Goal: Task Accomplishment & Management: Complete application form

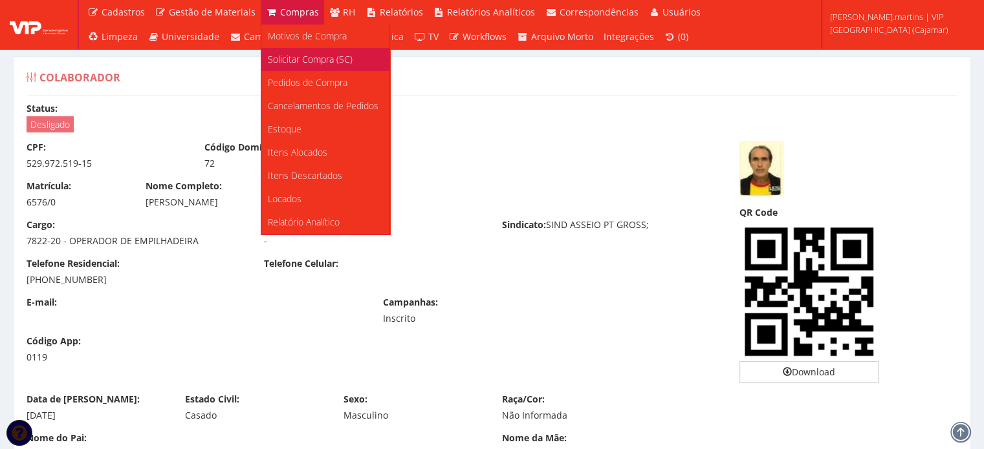
click at [299, 55] on span "Solicitar Compra (SC)" at bounding box center [310, 59] width 85 height 12
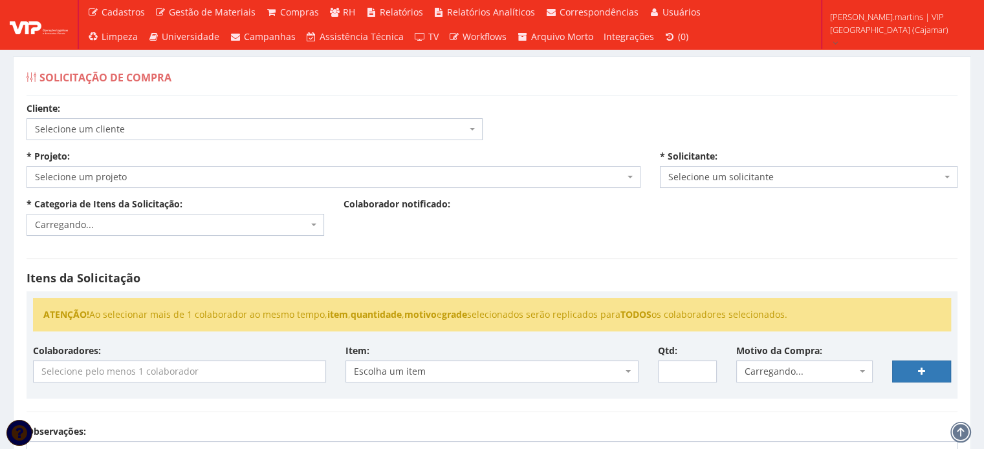
click at [162, 127] on span "Selecione um cliente" at bounding box center [250, 129] width 431 height 13
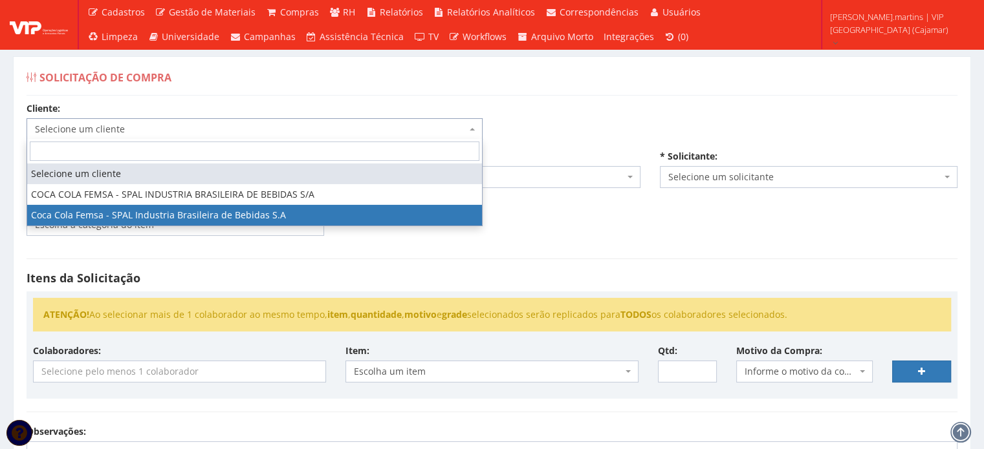
select select "51"
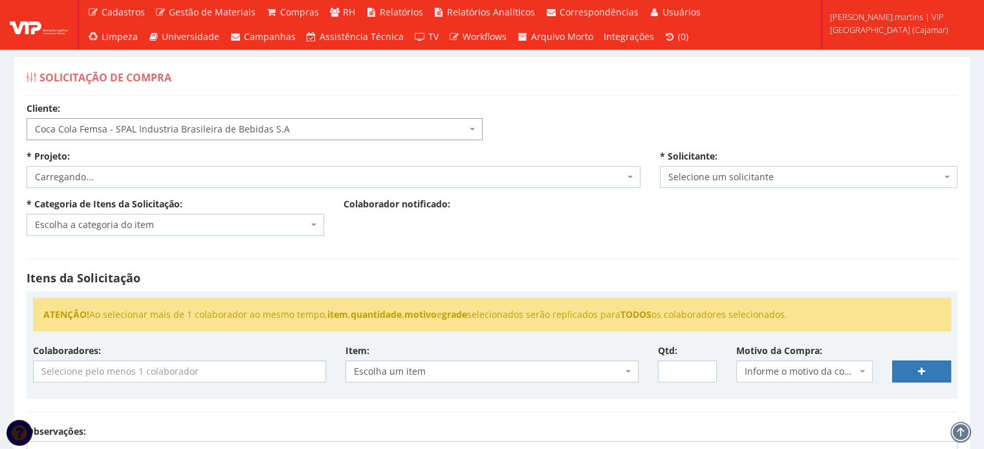
click at [158, 180] on span "Carregando..." at bounding box center [329, 177] width 589 height 13
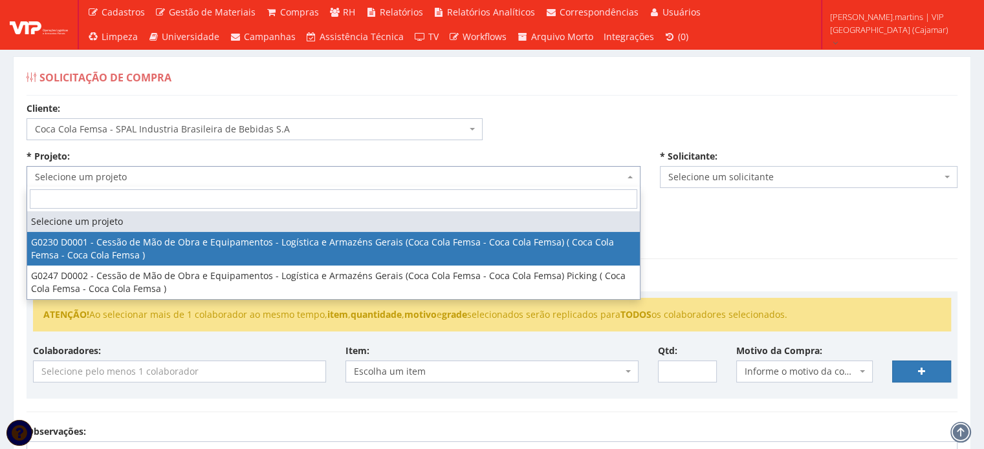
select select "230"
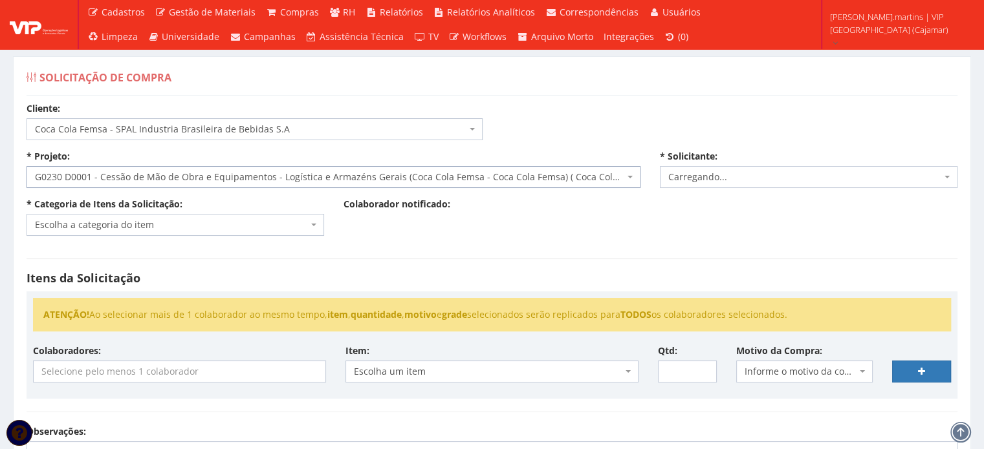
click at [151, 224] on span "Escolha a categoria do item" at bounding box center [171, 225] width 273 height 13
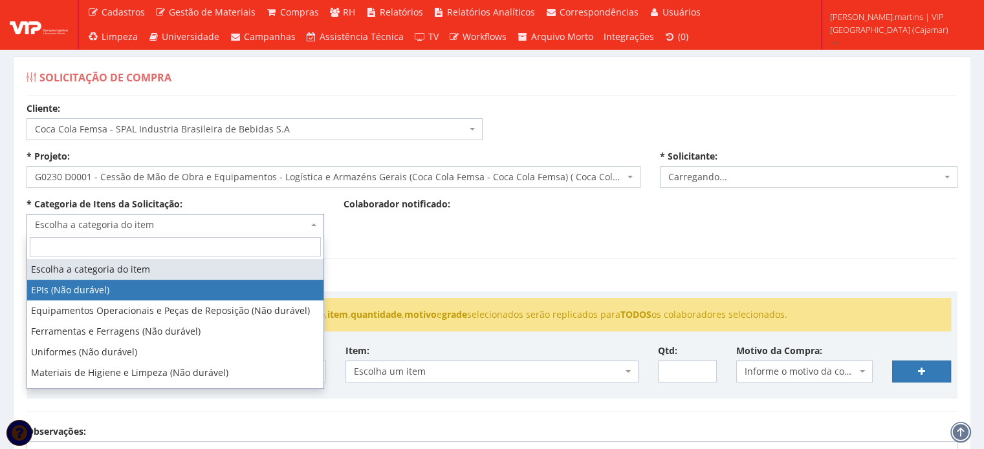
select select "1"
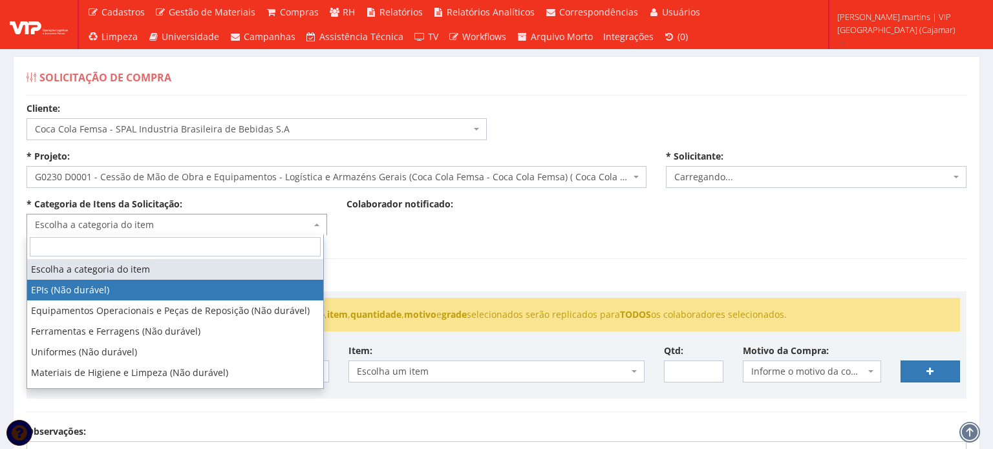
select select "2471"
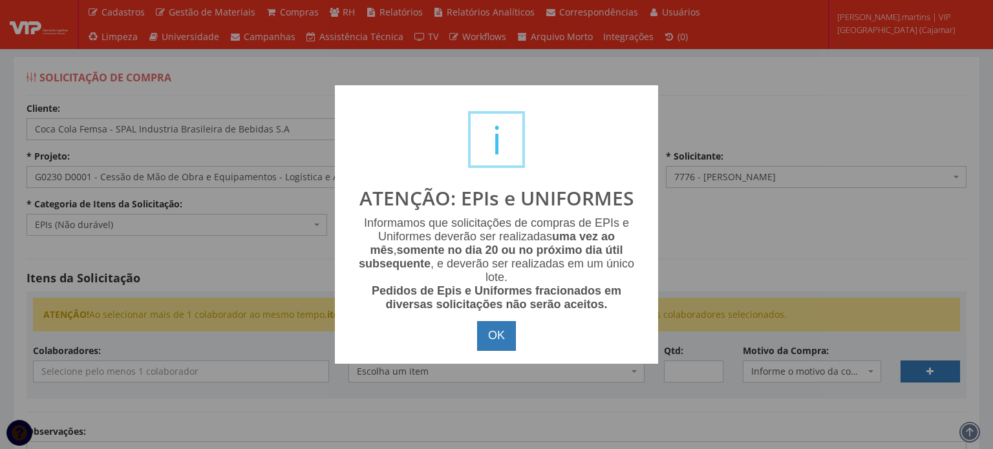
drag, startPoint x: 489, startPoint y: 338, endPoint x: 480, endPoint y: 332, distance: 10.4
click at [487, 335] on button "OK" at bounding box center [496, 336] width 39 height 30
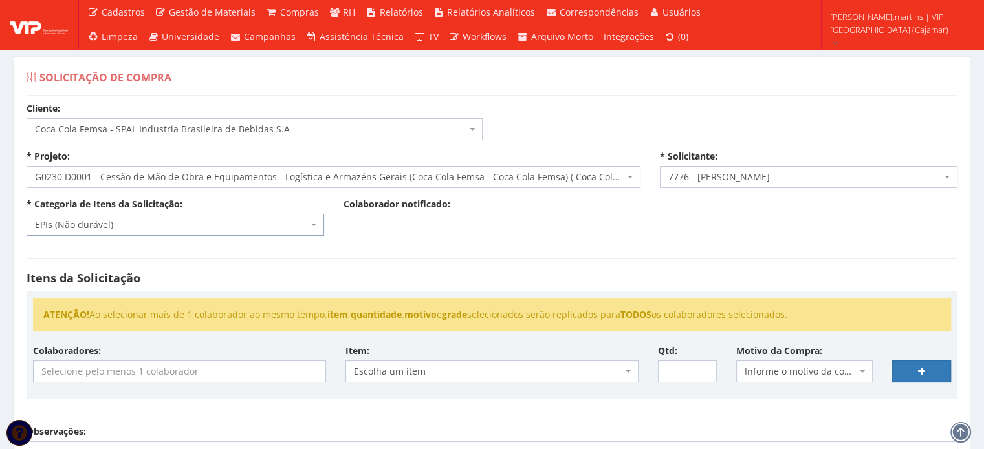
click at [233, 374] on input "search" at bounding box center [180, 372] width 292 height 21
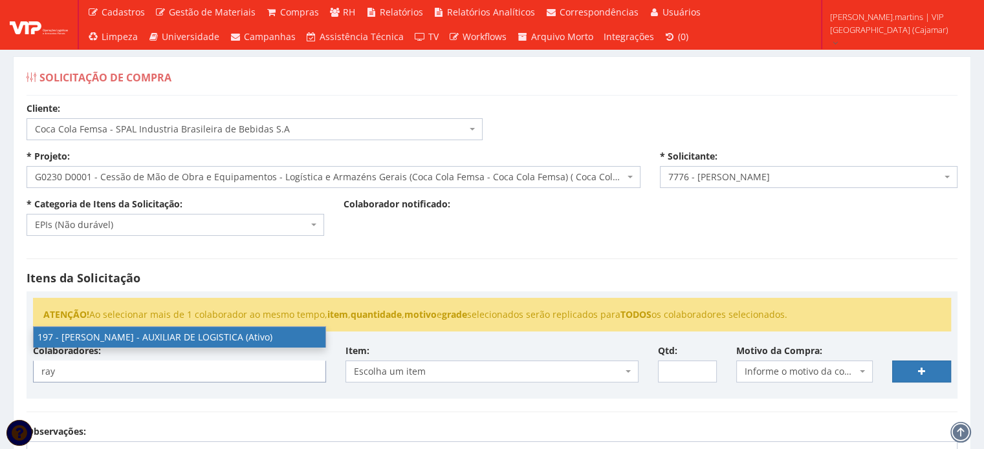
type input "ray"
select select "4102"
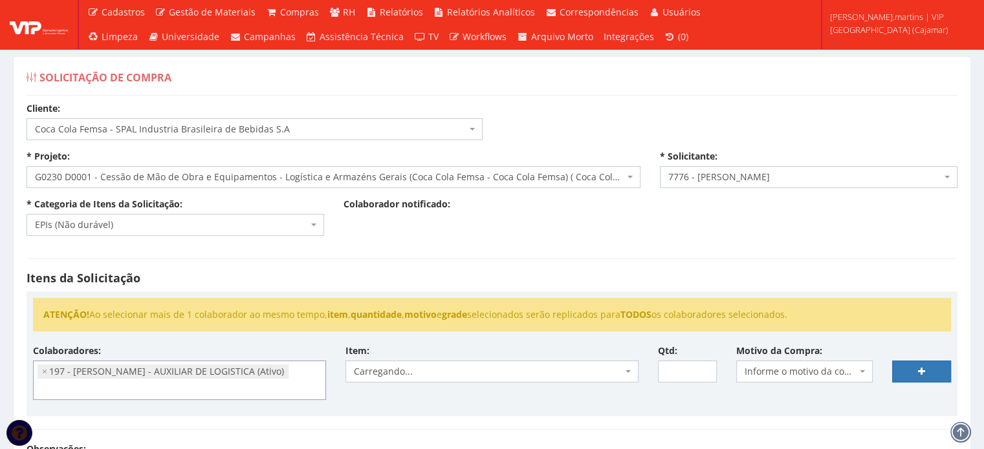
click at [762, 369] on span "Informe o motivo da compra" at bounding box center [800, 371] width 113 height 13
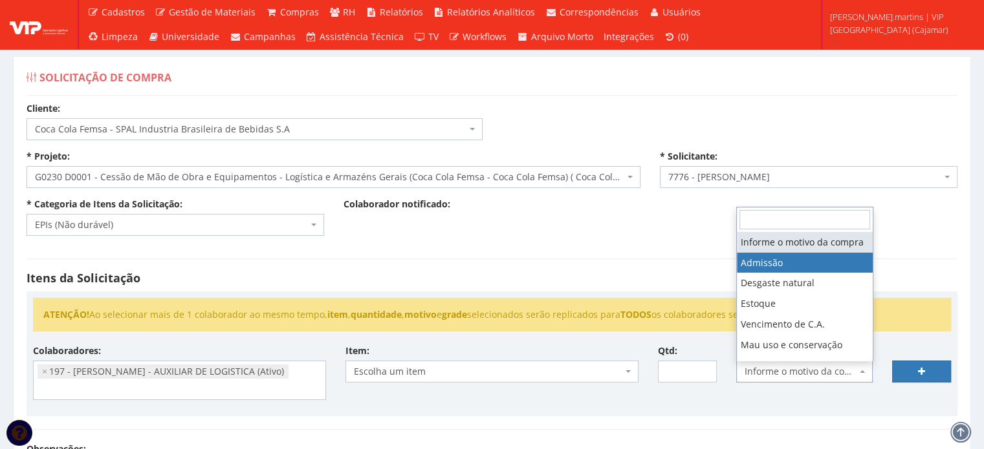
select select "1"
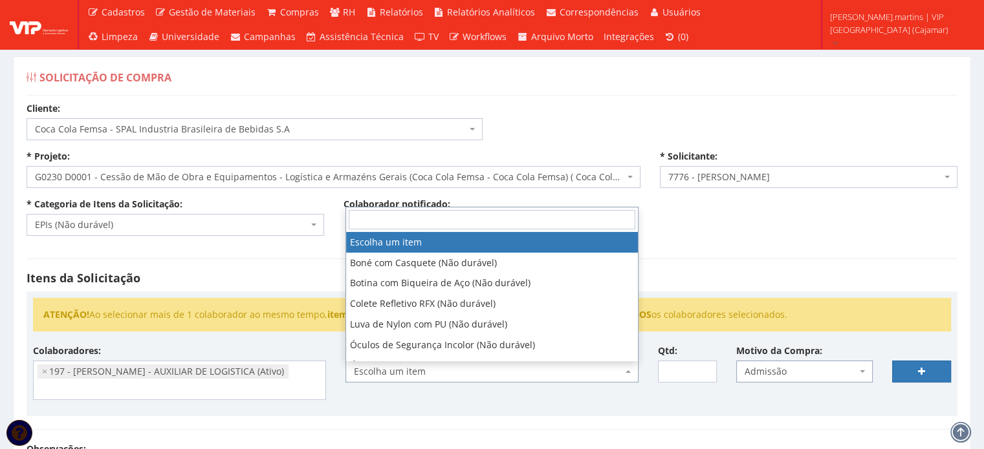
click at [570, 369] on span "Escolha um item" at bounding box center [488, 371] width 268 height 13
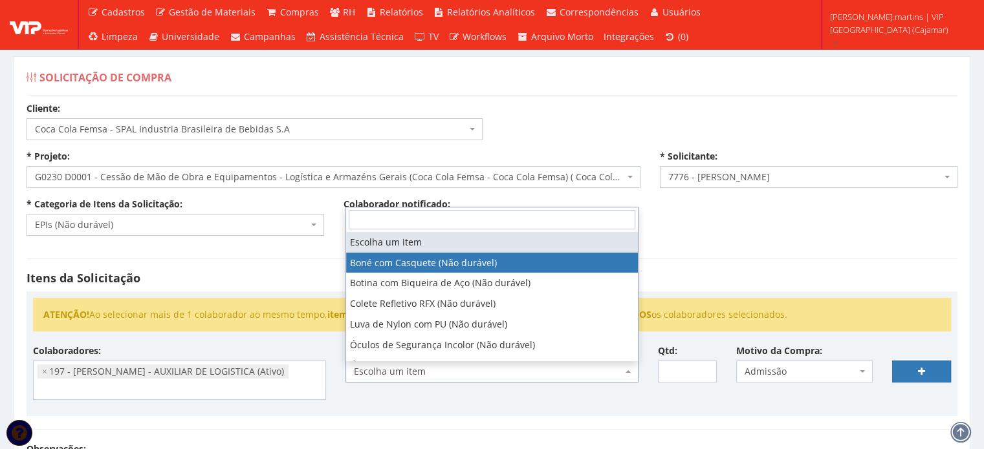
select select "41"
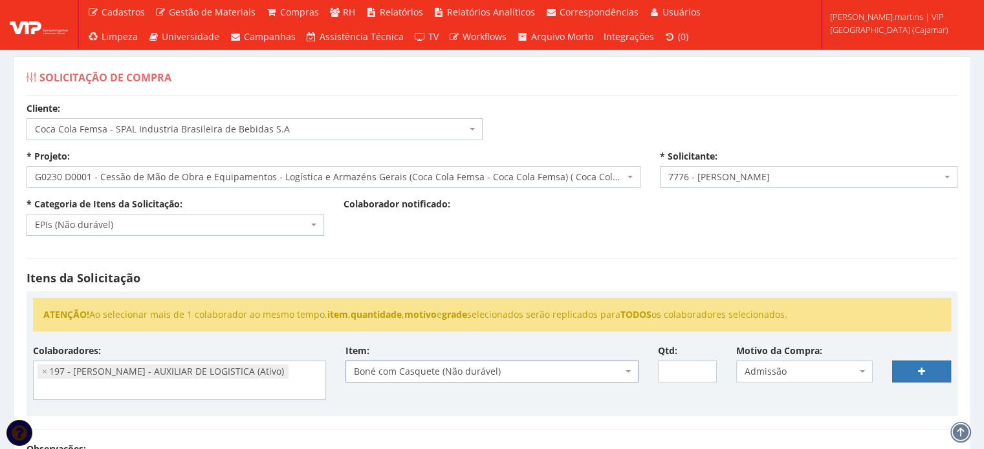
scroll to position [129, 0]
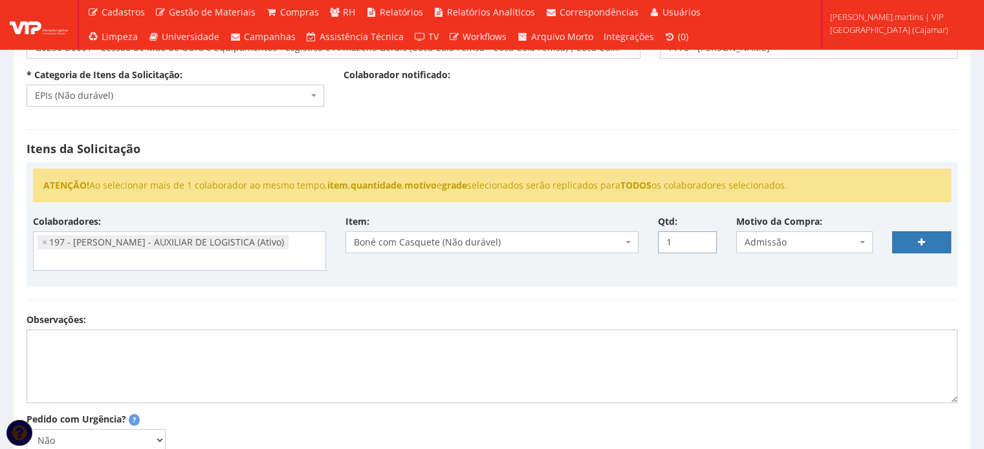
type input "1"
click at [700, 237] on input "1" at bounding box center [687, 243] width 59 height 22
click at [898, 240] on link at bounding box center [921, 243] width 59 height 22
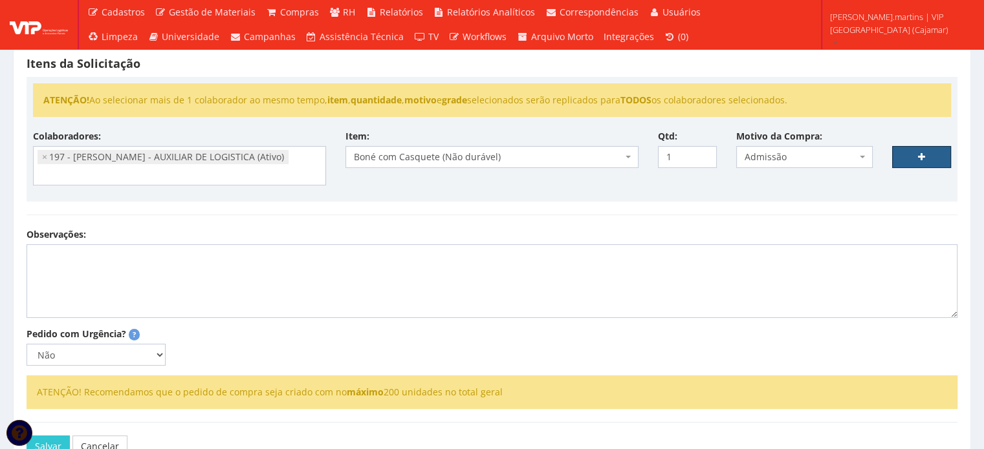
scroll to position [215, 0]
select select
type input "0"
select select
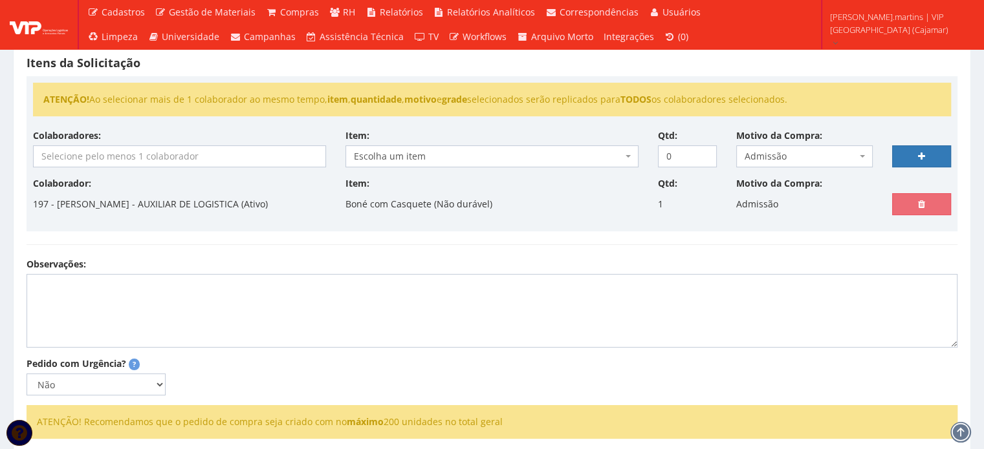
click at [266, 162] on input "search" at bounding box center [180, 156] width 292 height 21
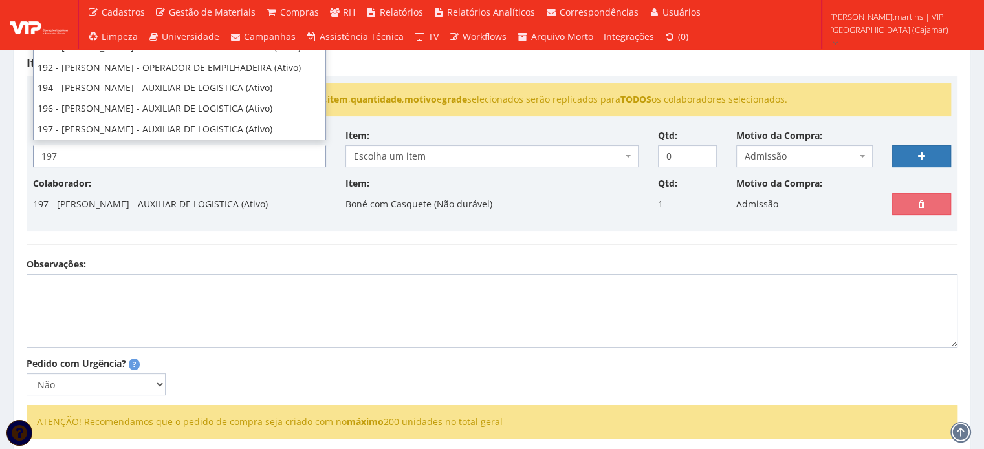
type input "197"
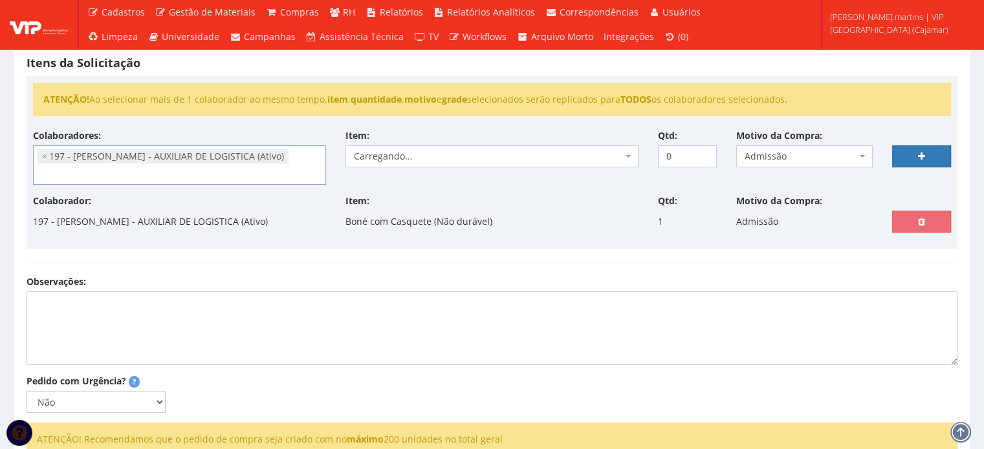
select select "4102"
click at [444, 150] on span "Carregando..." at bounding box center [488, 156] width 268 height 13
click at [444, 150] on span "Escolha um item" at bounding box center [488, 156] width 268 height 13
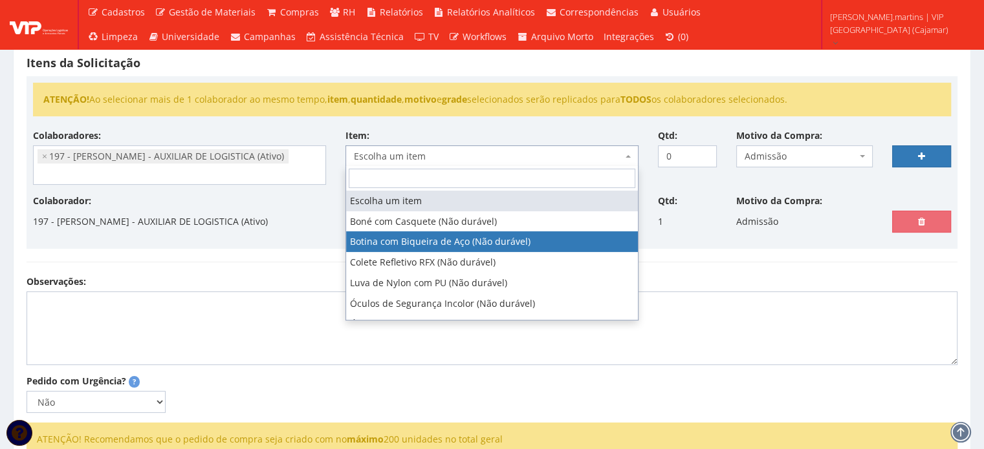
select select "46"
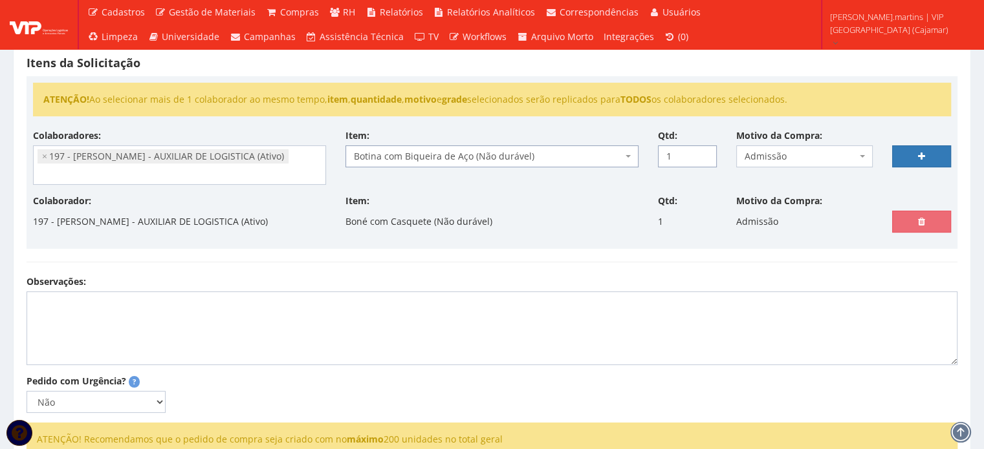
type input "1"
click at [703, 151] on input "1" at bounding box center [687, 157] width 59 height 22
click at [917, 149] on link at bounding box center [921, 157] width 59 height 22
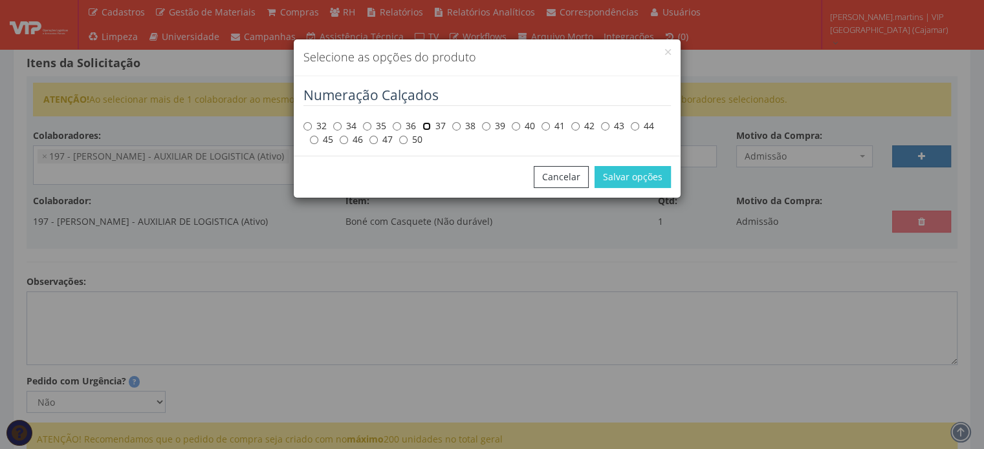
click at [428, 126] on input "37" at bounding box center [426, 126] width 8 height 8
radio input "true"
click at [623, 180] on button "Salvar opções" at bounding box center [632, 177] width 76 height 22
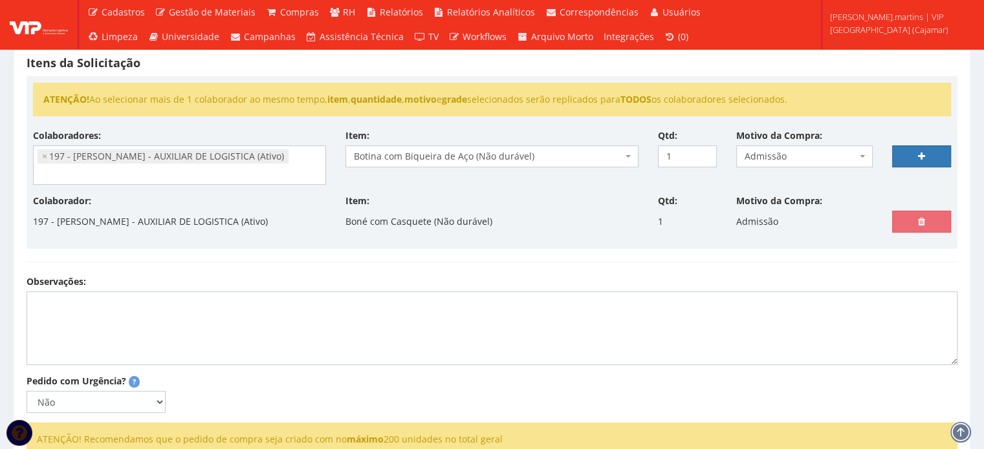
select select
type input "0"
select select
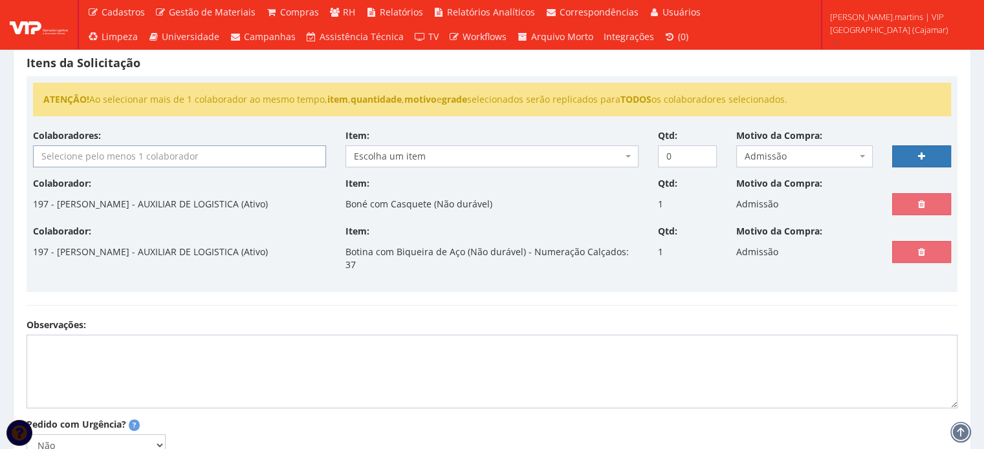
click at [186, 157] on input "search" at bounding box center [180, 156] width 292 height 21
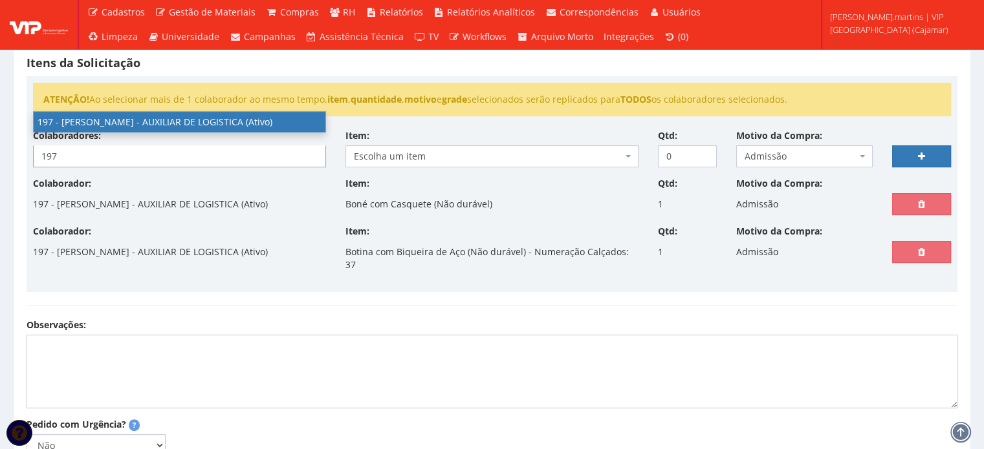
type input "197"
select select "4102"
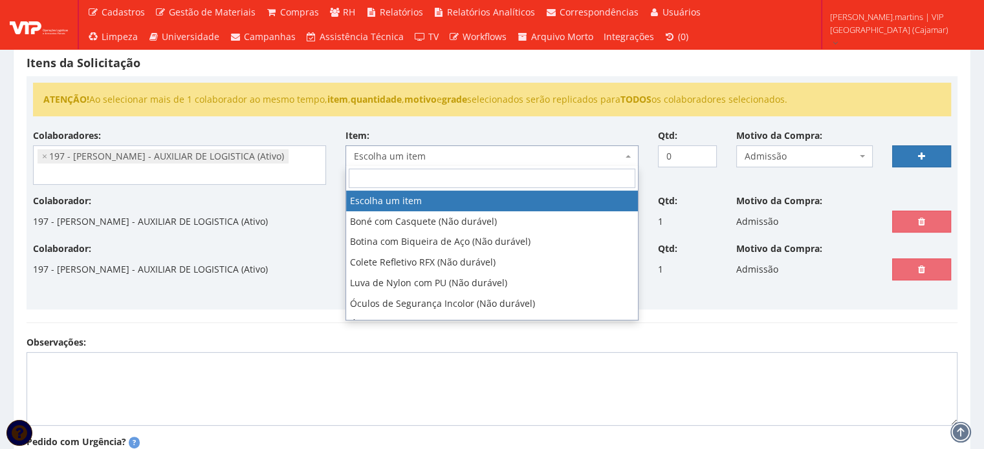
click at [402, 150] on span "Escolha um item" at bounding box center [488, 156] width 268 height 13
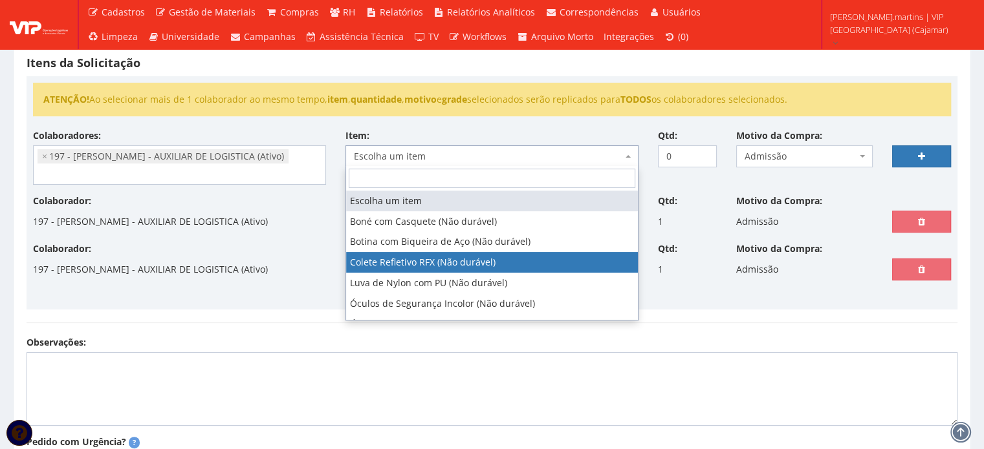
select select "104"
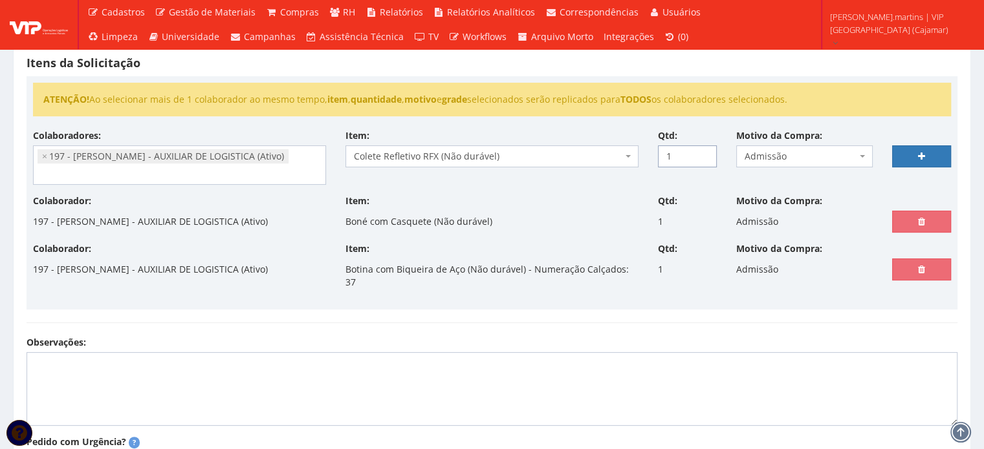
type input "1"
click at [703, 150] on input "1" at bounding box center [687, 157] width 59 height 22
click at [920, 153] on icon at bounding box center [921, 156] width 7 height 9
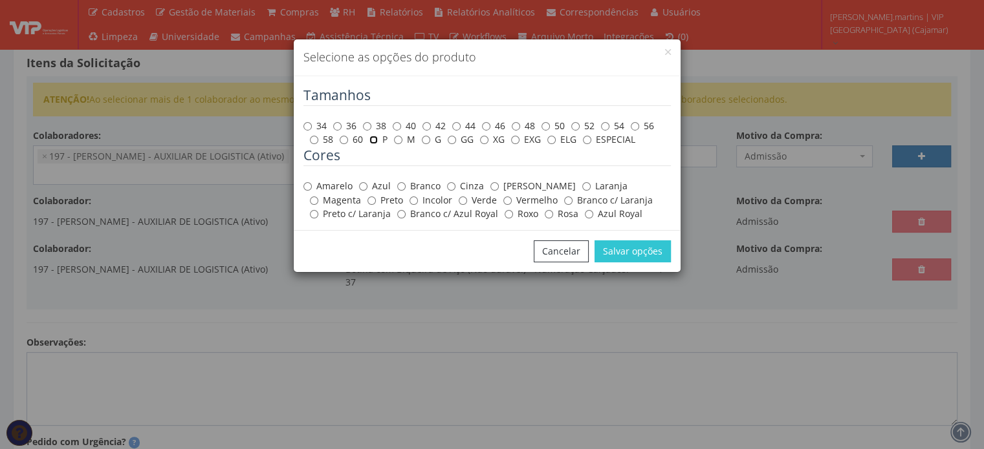
click at [373, 142] on input "P" at bounding box center [373, 140] width 8 height 8
radio input "true"
click at [327, 186] on label "Amarelo" at bounding box center [327, 186] width 49 height 13
click at [312, 186] on input "Amarelo" at bounding box center [307, 186] width 8 height 8
radio input "true"
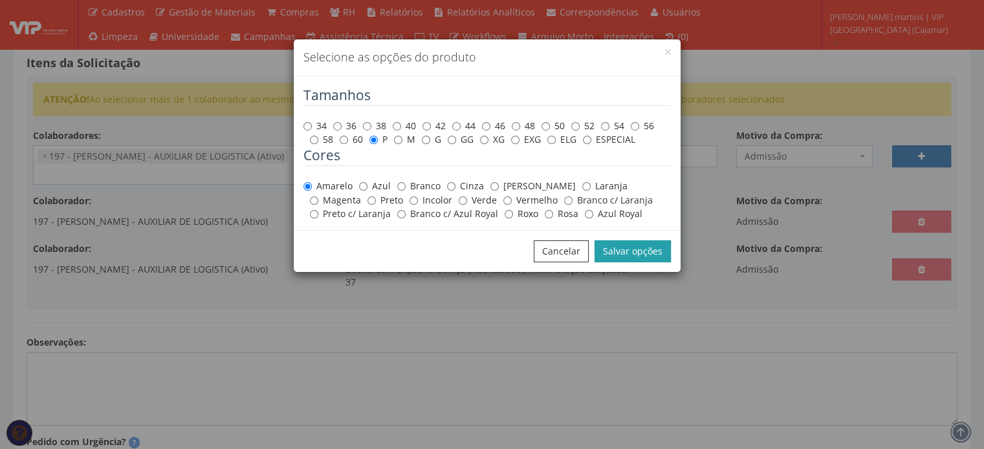
click at [625, 255] on button "Salvar opções" at bounding box center [632, 252] width 76 height 22
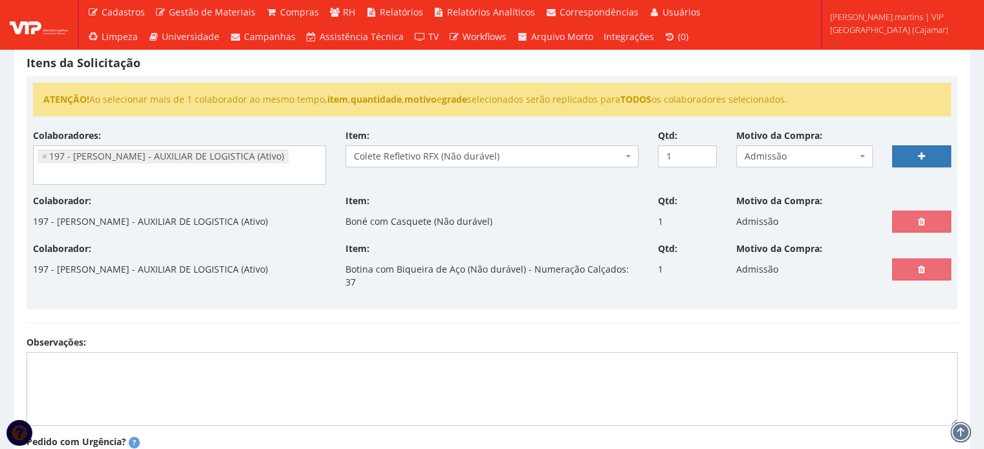
select select
type input "0"
select select
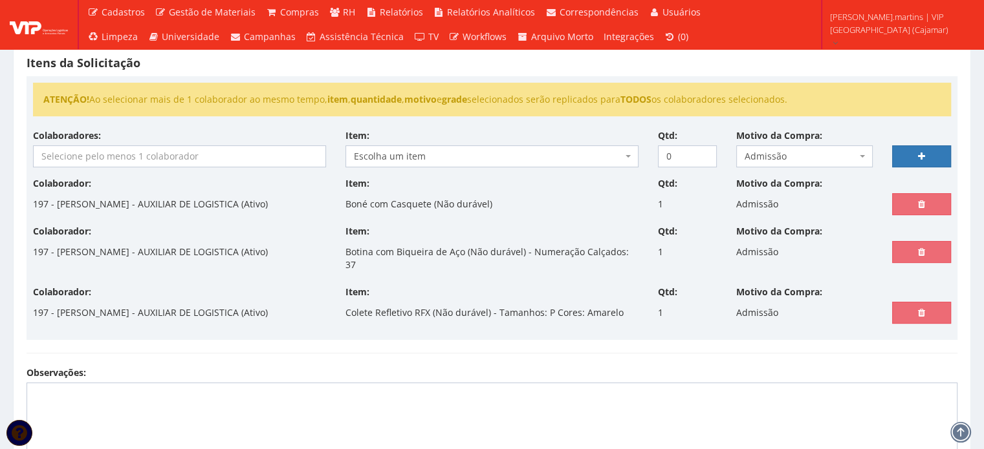
click at [232, 160] on input "search" at bounding box center [180, 156] width 292 height 21
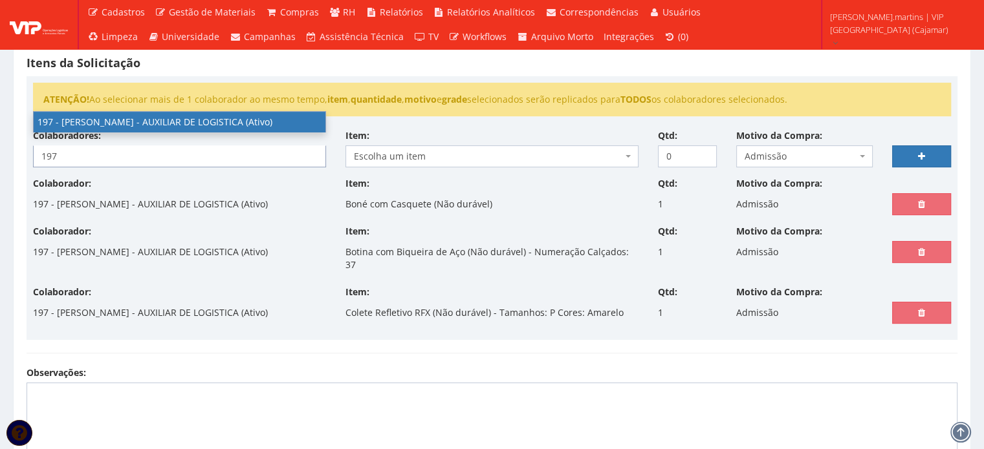
type input "197"
select select "4102"
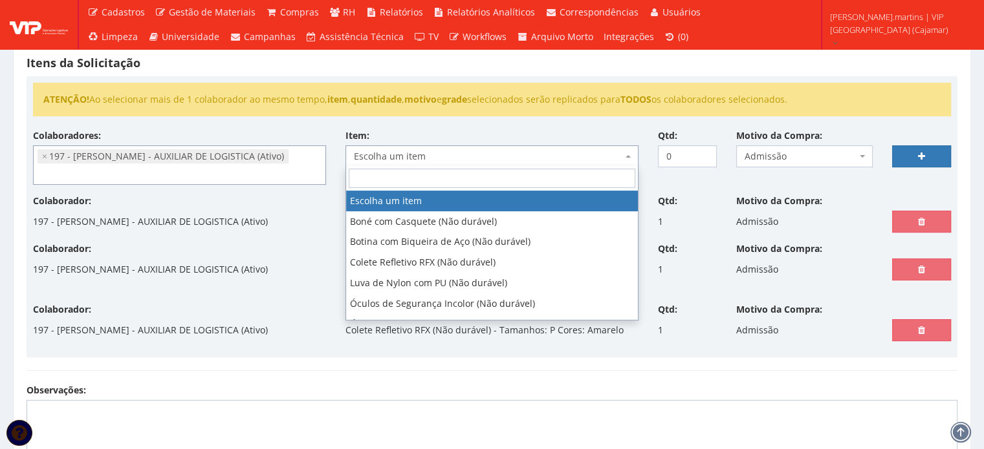
click at [481, 150] on span "Escolha um item" at bounding box center [488, 156] width 268 height 13
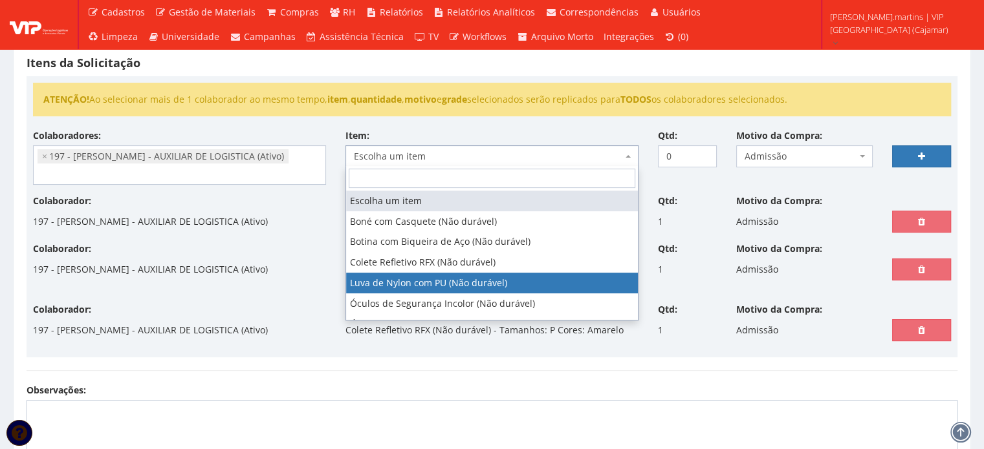
select select "216"
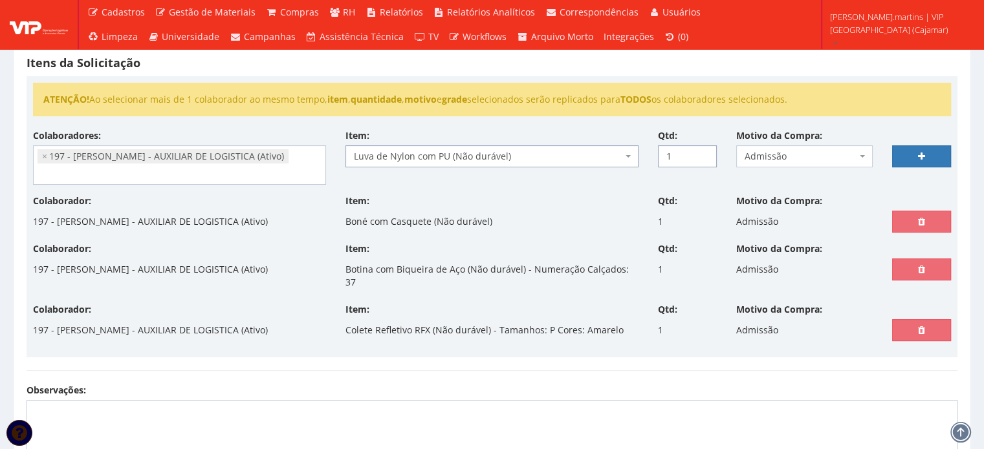
click at [704, 152] on input "1" at bounding box center [687, 157] width 59 height 22
click at [704, 152] on input "2" at bounding box center [687, 157] width 59 height 22
type input "3"
click at [704, 152] on input "3" at bounding box center [687, 157] width 59 height 22
click at [915, 149] on link at bounding box center [921, 157] width 59 height 22
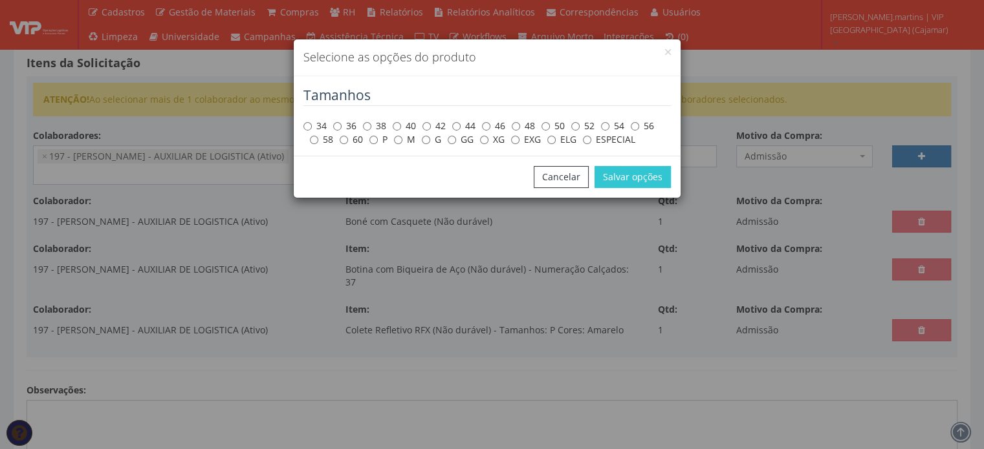
click at [403, 138] on label "M" at bounding box center [404, 139] width 21 height 13
click at [402, 138] on input "M" at bounding box center [398, 140] width 8 height 8
radio input "true"
click at [617, 178] on button "Salvar opções" at bounding box center [632, 177] width 76 height 22
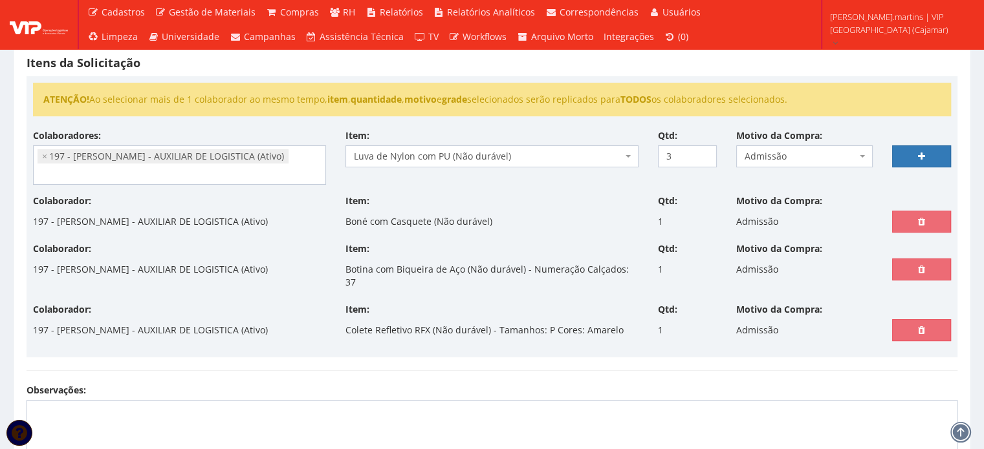
select select
type input "0"
select select
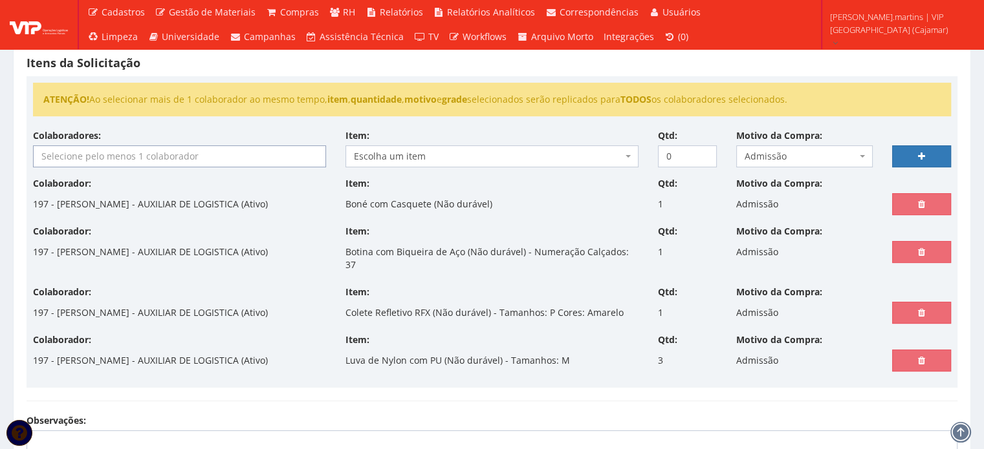
click at [147, 155] on input "search" at bounding box center [180, 156] width 292 height 21
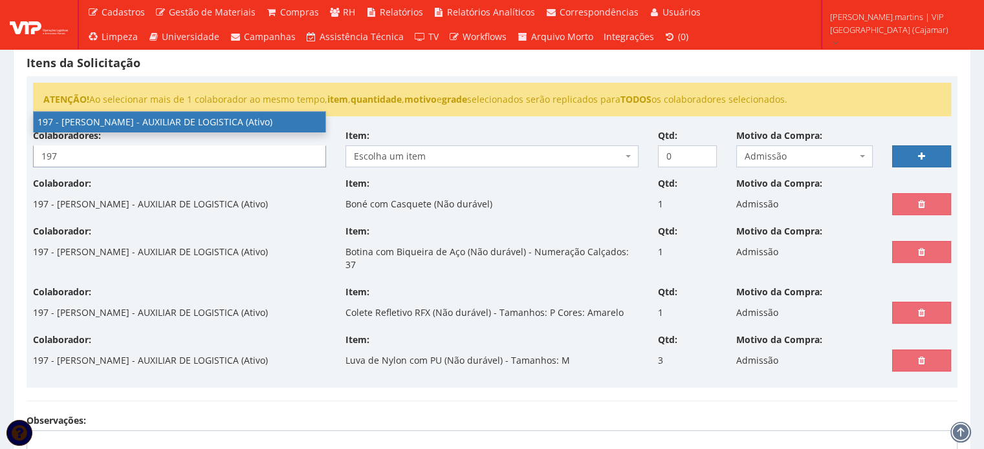
type input "197"
select select "4102"
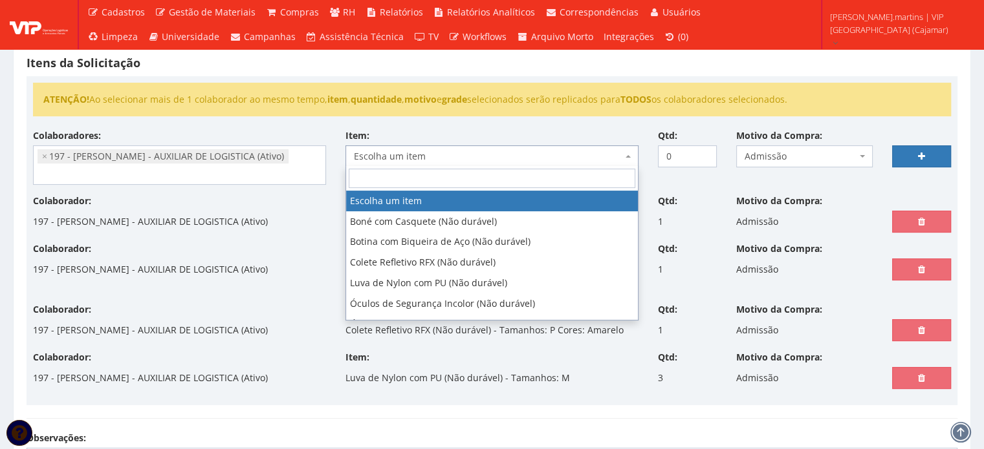
click at [406, 162] on span "Escolha um item" at bounding box center [491, 157] width 293 height 22
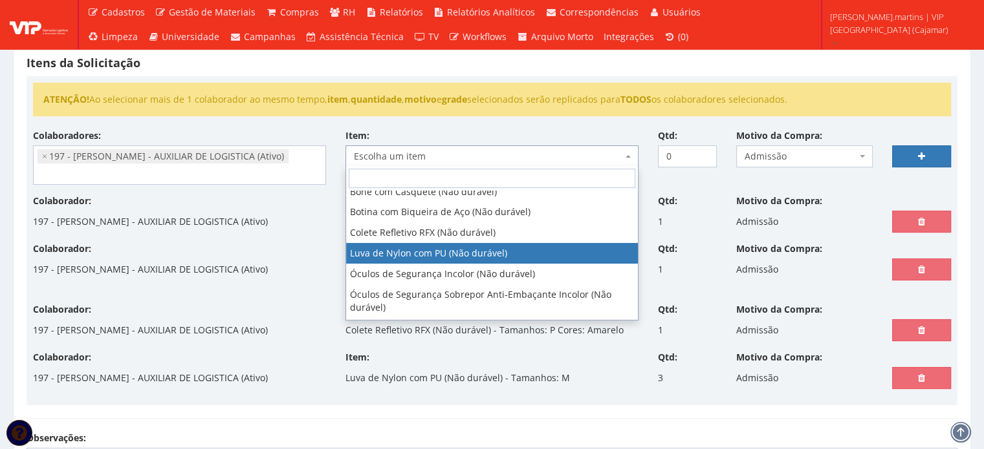
scroll to position [43, 0]
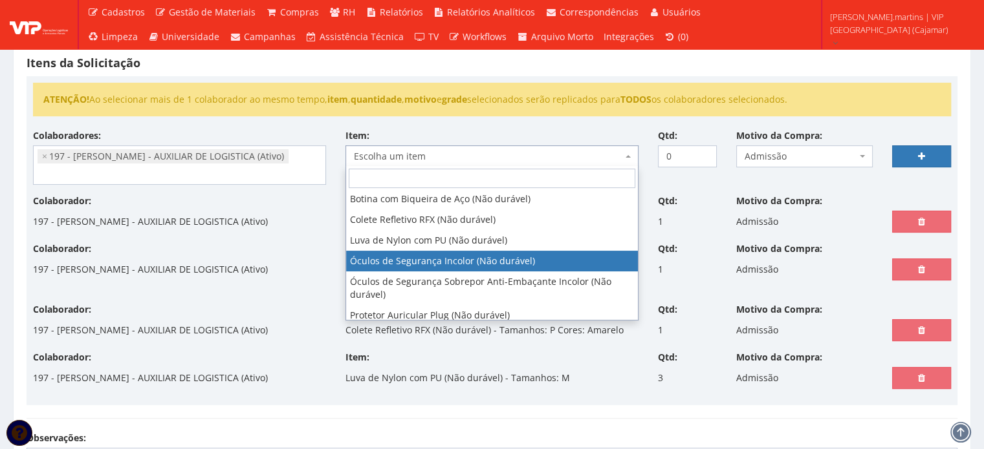
select select "246"
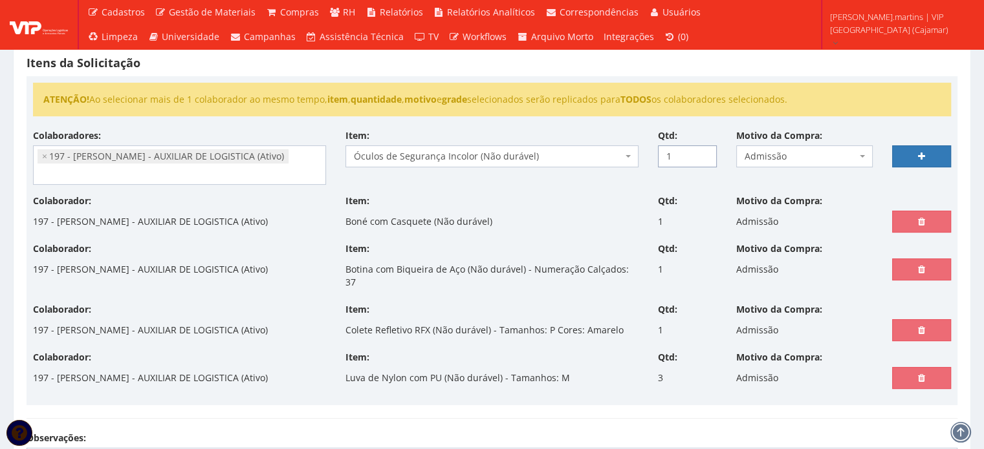
drag, startPoint x: 700, startPoint y: 151, endPoint x: 730, endPoint y: 153, distance: 29.9
type input "1"
click at [700, 151] on input "1" at bounding box center [687, 157] width 59 height 22
click at [912, 155] on link at bounding box center [921, 157] width 59 height 22
select select
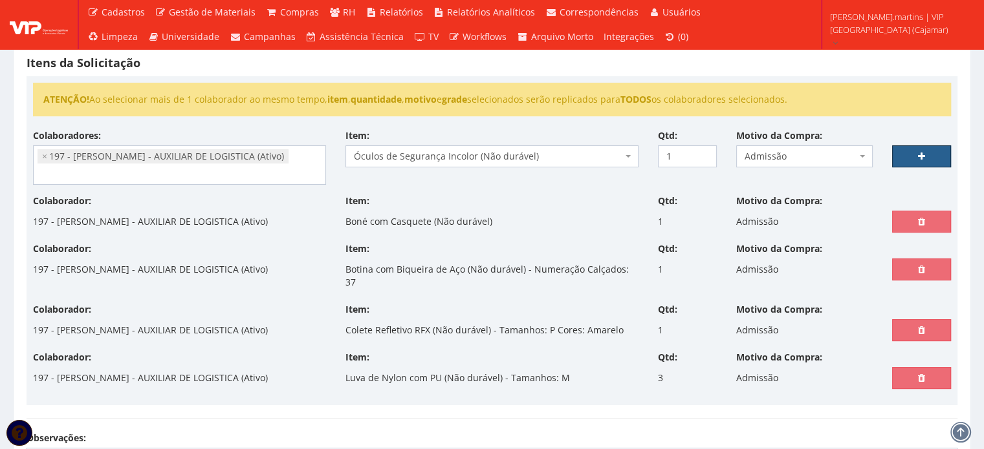
type input "0"
select select
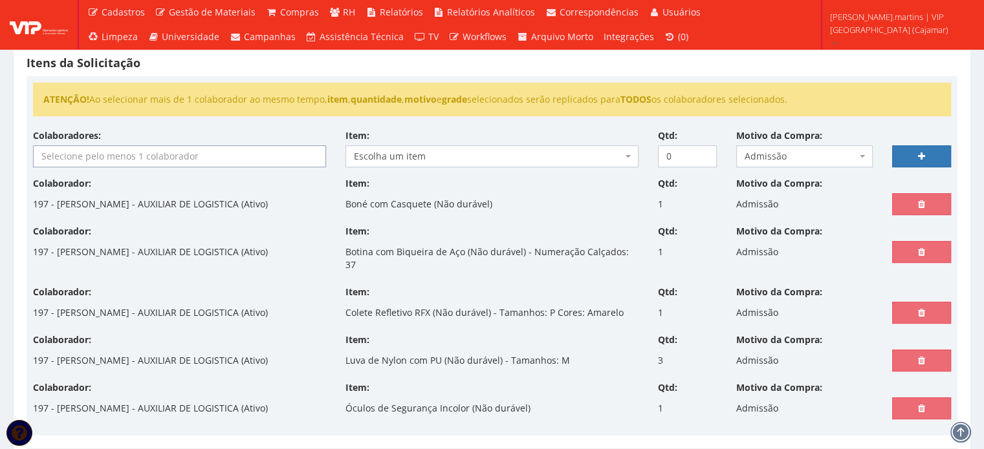
click at [145, 160] on input "search" at bounding box center [180, 156] width 292 height 21
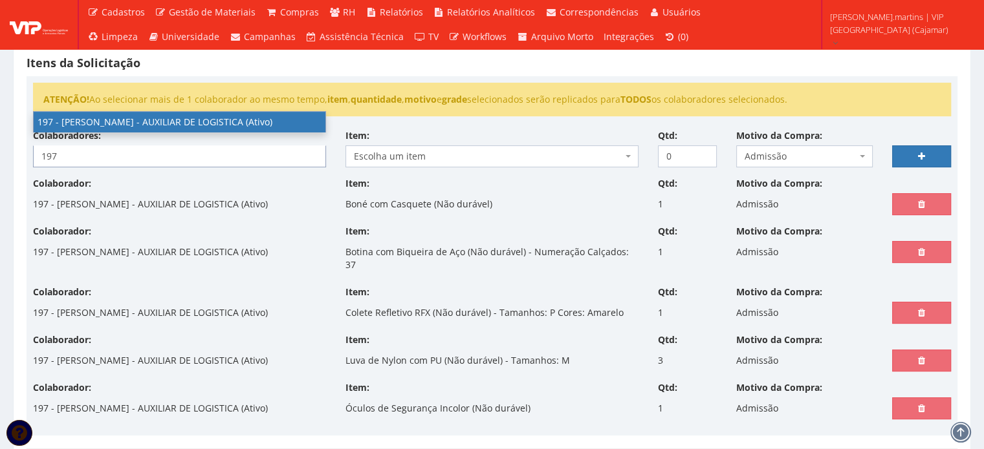
type input "197"
select select "4102"
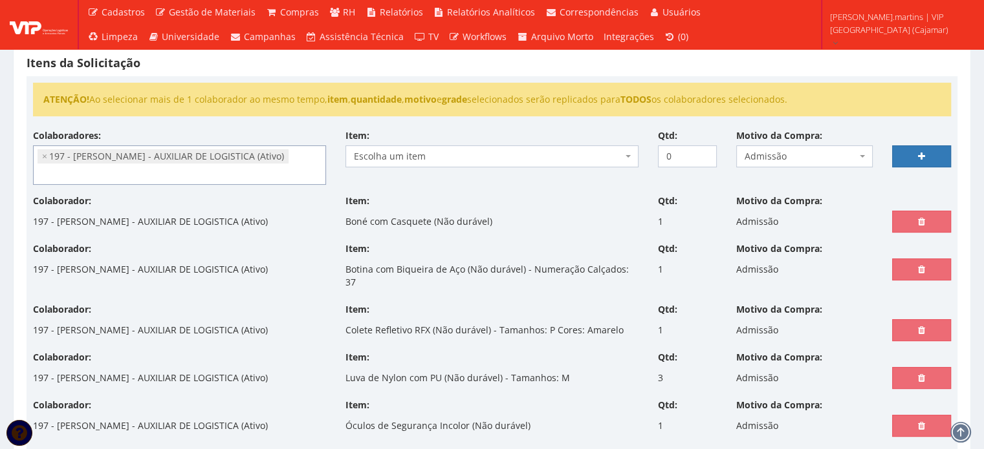
click at [393, 154] on span "Escolha um item" at bounding box center [488, 156] width 268 height 13
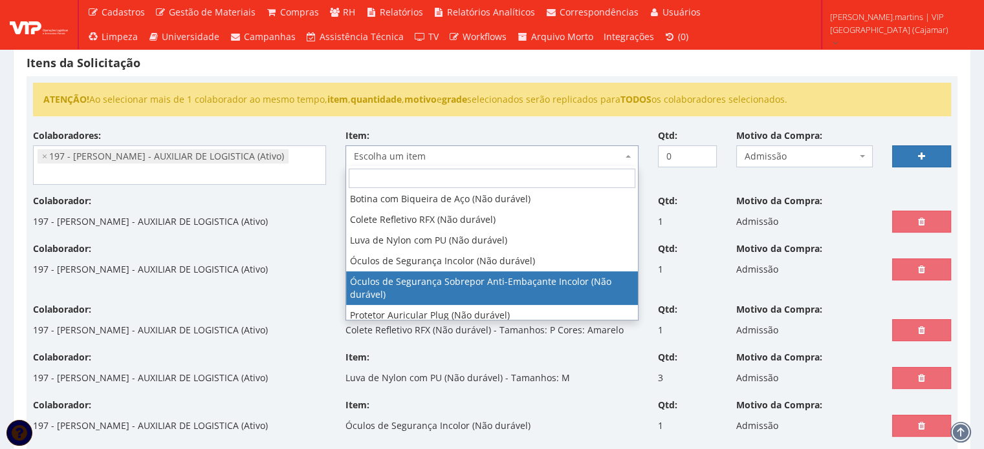
scroll to position [49, 0]
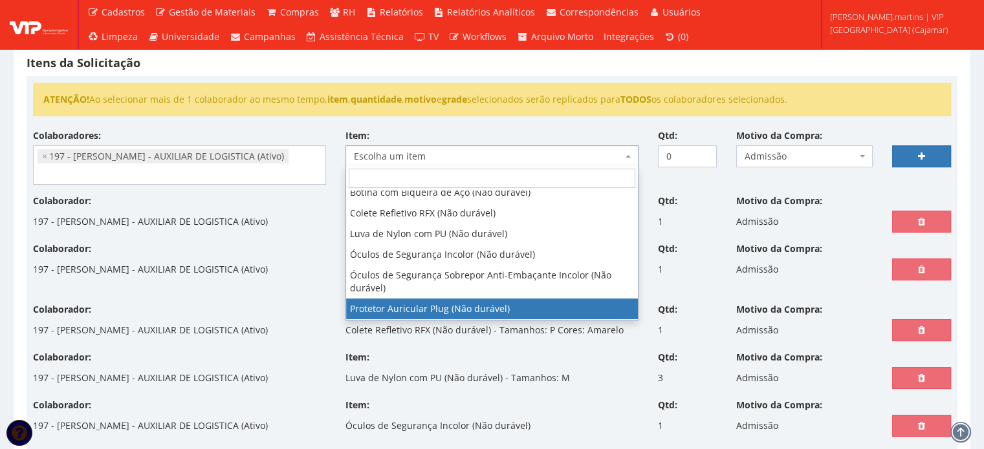
select select "292"
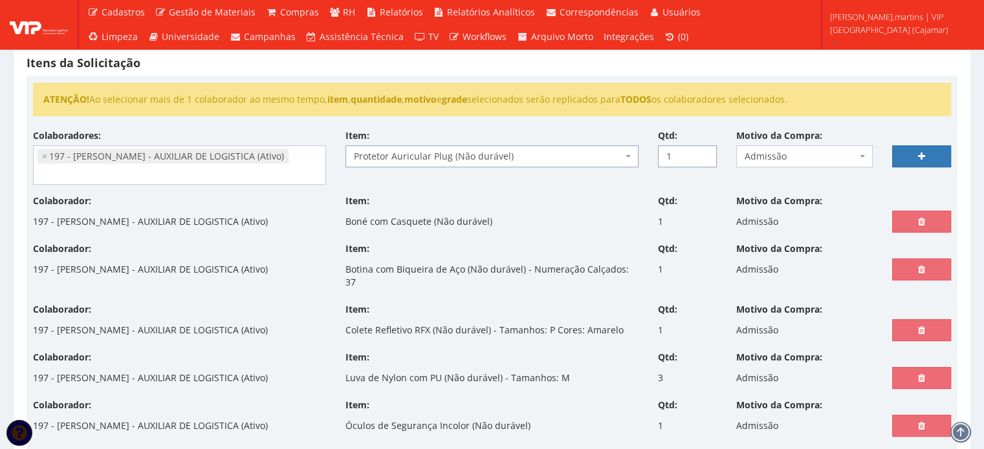
click at [702, 152] on input "1" at bounding box center [687, 157] width 59 height 22
click at [702, 152] on input "2" at bounding box center [687, 157] width 59 height 22
drag, startPoint x: 702, startPoint y: 151, endPoint x: 722, endPoint y: 147, distance: 20.3
type input "3"
click at [702, 151] on input "3" at bounding box center [687, 157] width 59 height 22
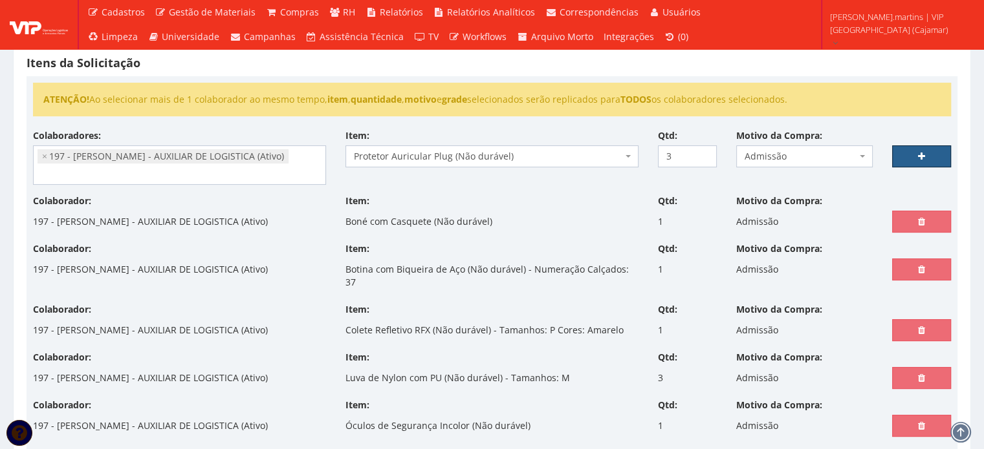
drag, startPoint x: 911, startPoint y: 151, endPoint x: 877, endPoint y: 160, distance: 34.7
click at [911, 151] on link at bounding box center [921, 157] width 59 height 22
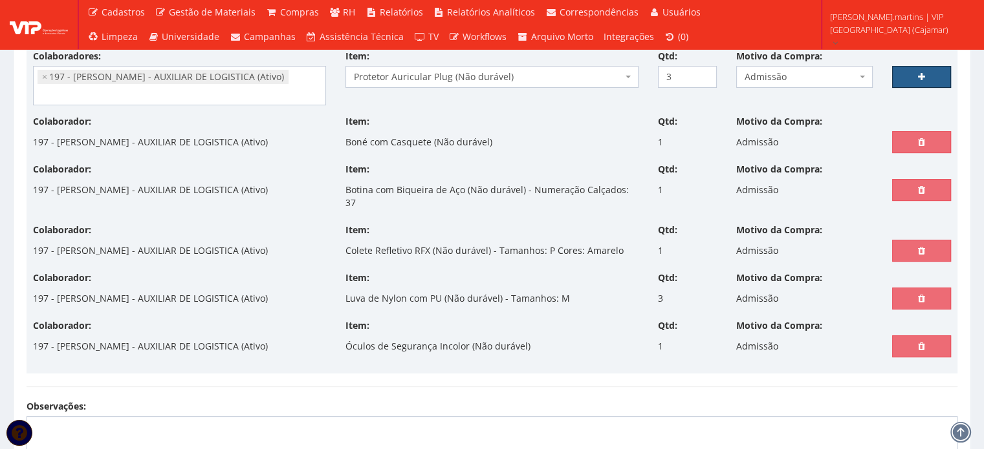
scroll to position [215, 0]
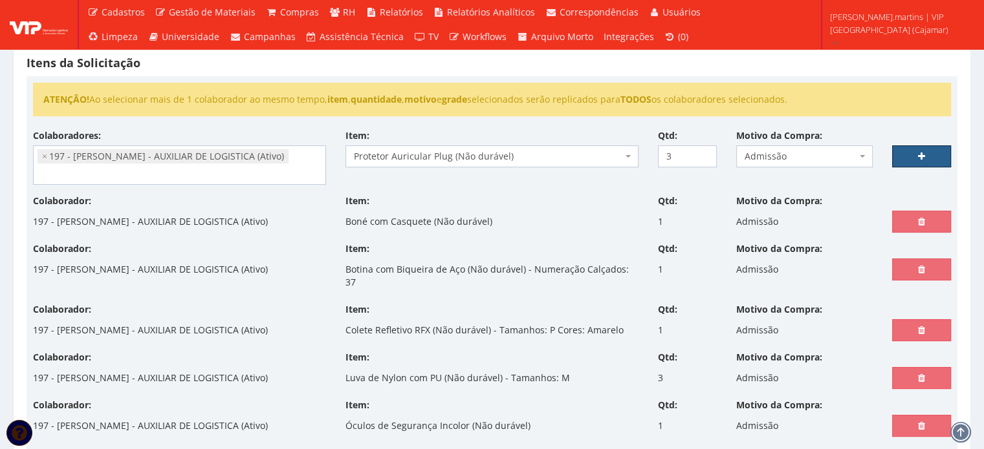
select select
type input "0"
select select
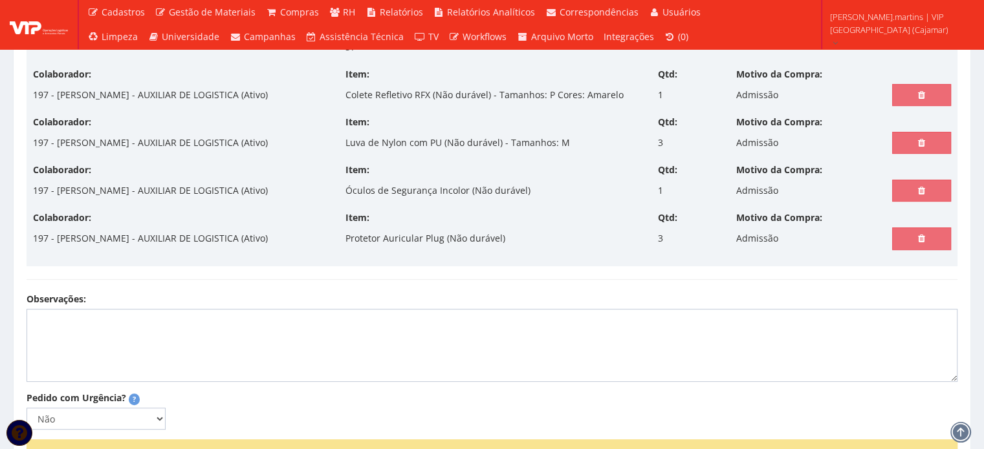
scroll to position [567, 0]
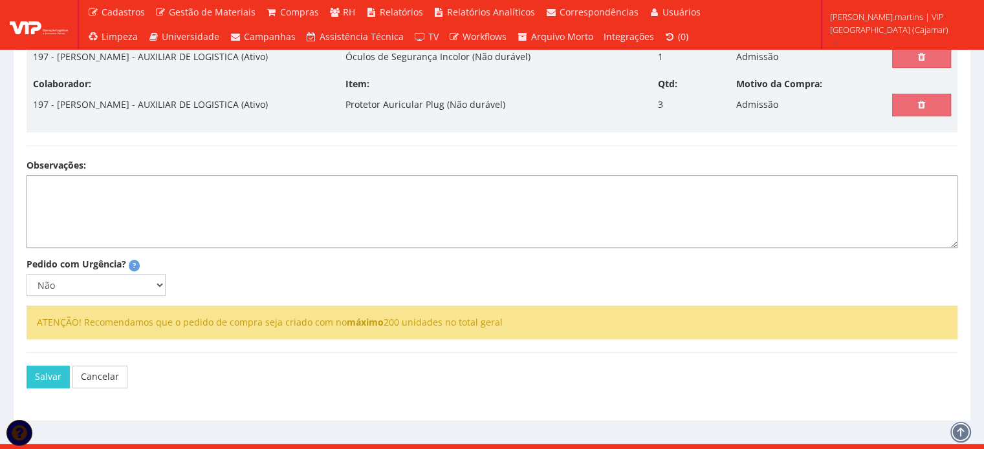
click at [187, 200] on textarea "Observações:" at bounding box center [492, 212] width 931 height 74
type textarea "Q"
type textarea "Admissão"
click at [160, 274] on select "Não Sim" at bounding box center [96, 285] width 139 height 22
click at [125, 318] on ul "ATENÇÃO! Recomendamos que o pedido de compra seja criado com no máximo 200 unid…" at bounding box center [492, 323] width 931 height 34
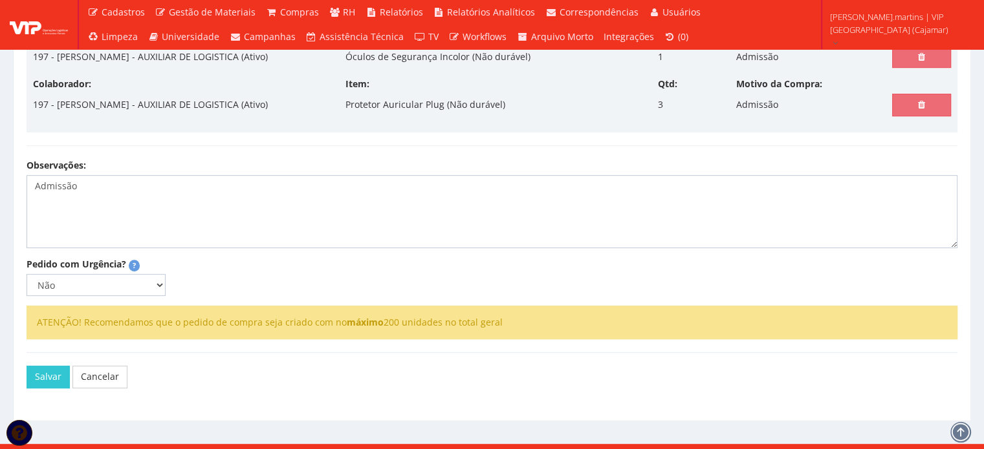
click at [163, 274] on select "Não Sim" at bounding box center [96, 285] width 139 height 22
select select "1"
click at [27, 274] on select "Não Sim" at bounding box center [96, 285] width 139 height 22
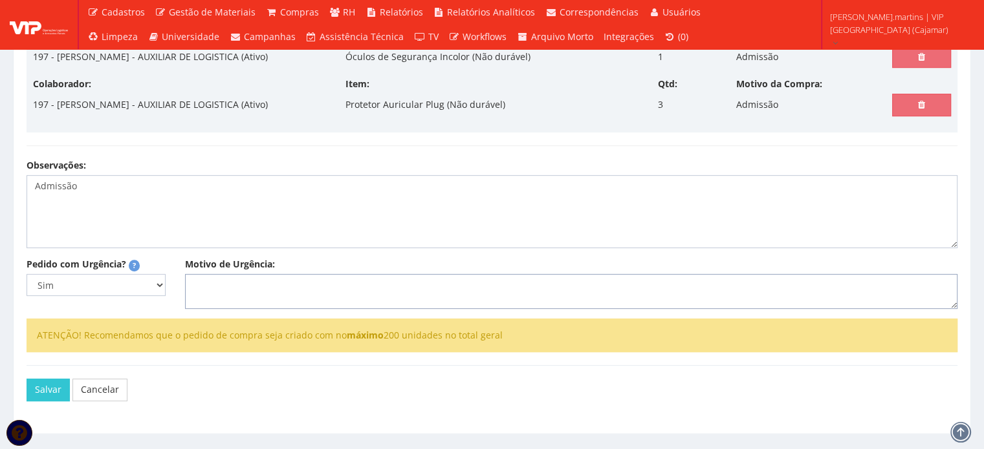
click at [215, 275] on textarea "Motivo de Urgência:" at bounding box center [571, 291] width 772 height 35
type textarea "Admissão"
click at [44, 379] on button "Salvar" at bounding box center [48, 390] width 43 height 22
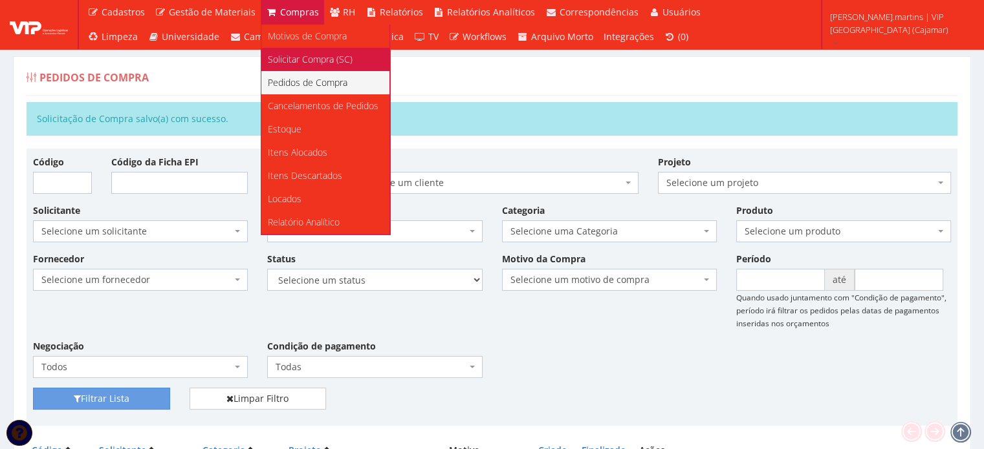
click at [291, 63] on span "Solicitar Compra (SC)" at bounding box center [310, 59] width 85 height 12
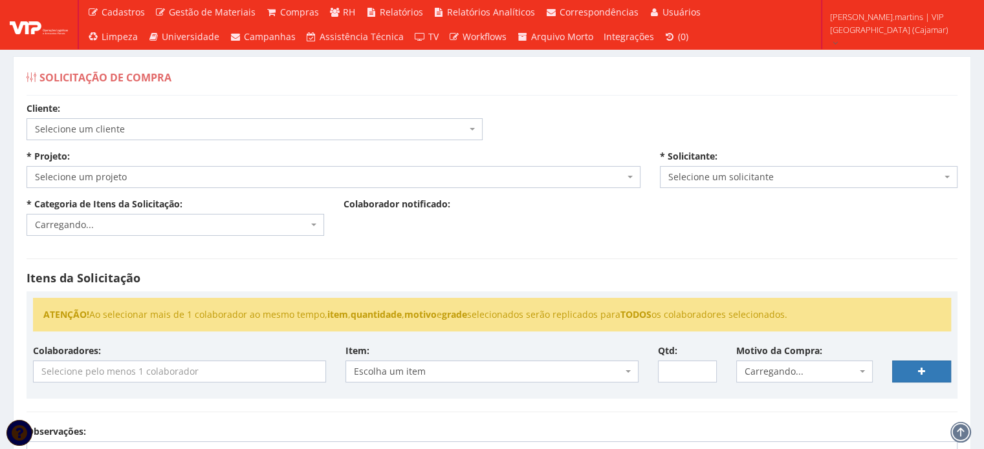
click at [167, 125] on span "Selecione um cliente" at bounding box center [250, 129] width 431 height 13
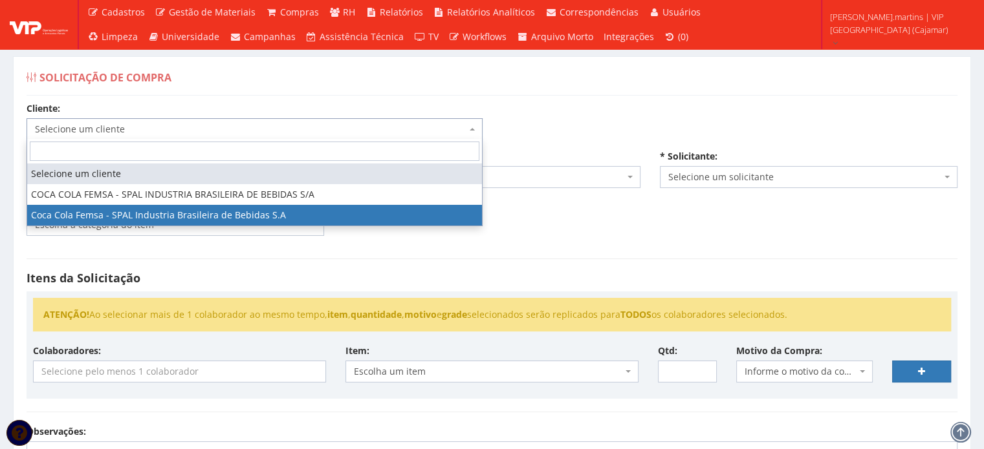
select select "51"
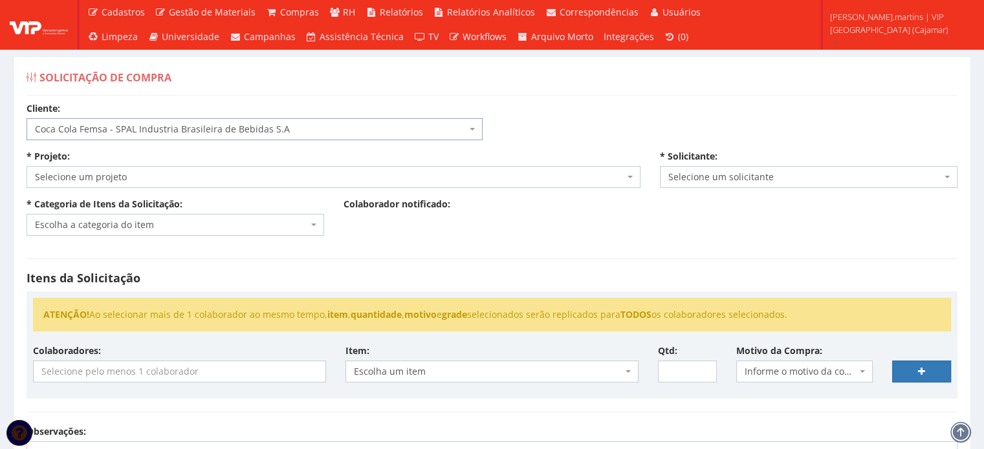
click at [167, 177] on span "Selecione um projeto" at bounding box center [329, 177] width 589 height 13
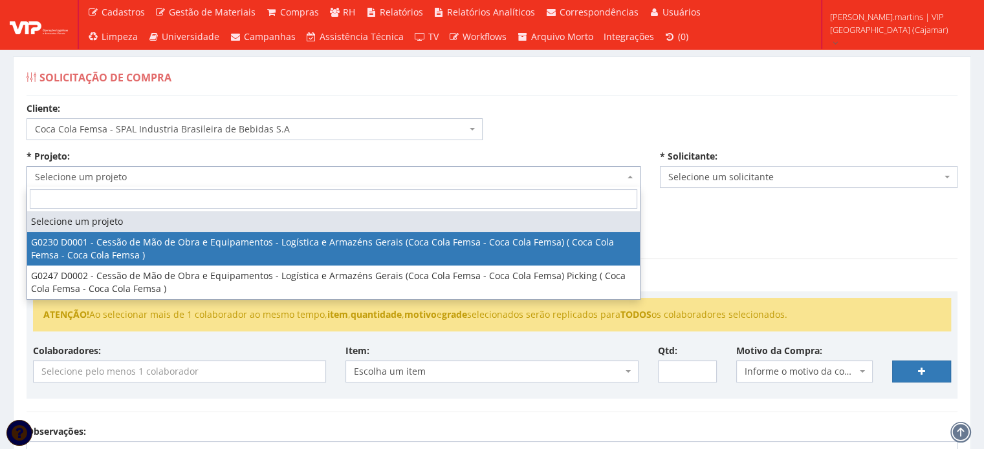
select select "230"
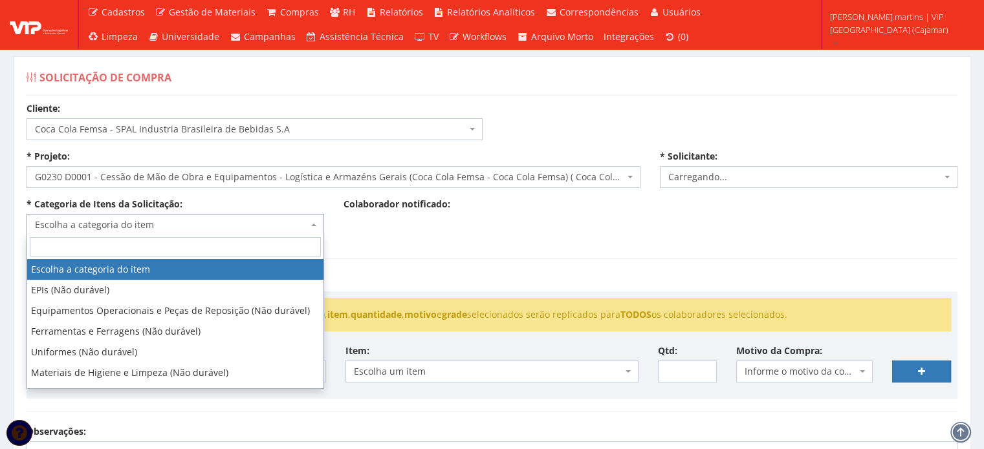
click at [142, 225] on span "Escolha a categoria do item" at bounding box center [171, 225] width 273 height 13
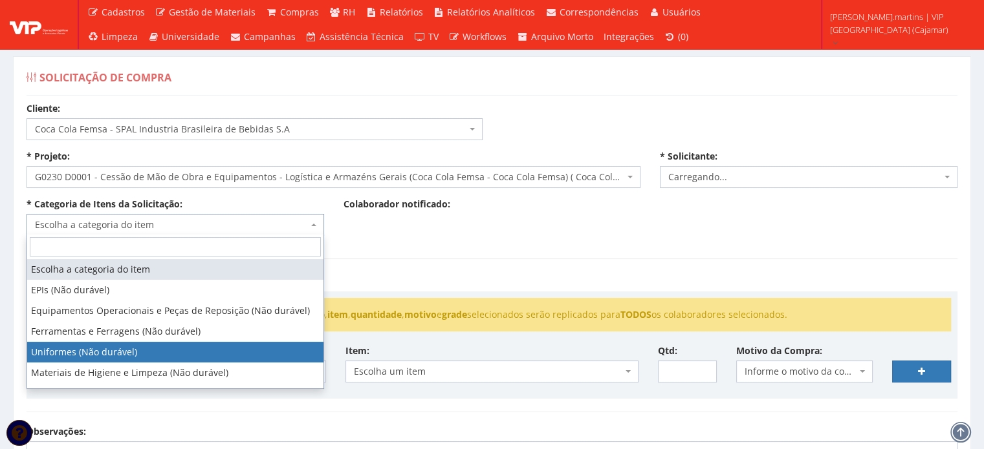
select select "4"
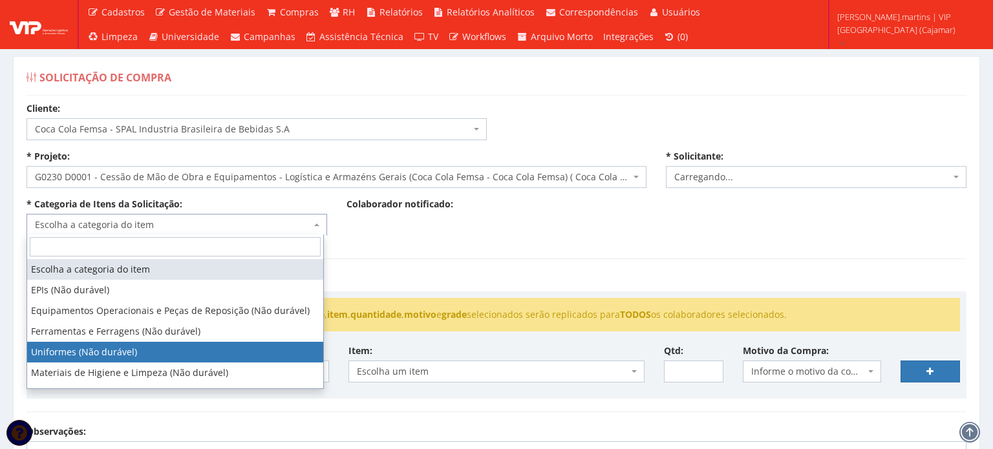
select select "2471"
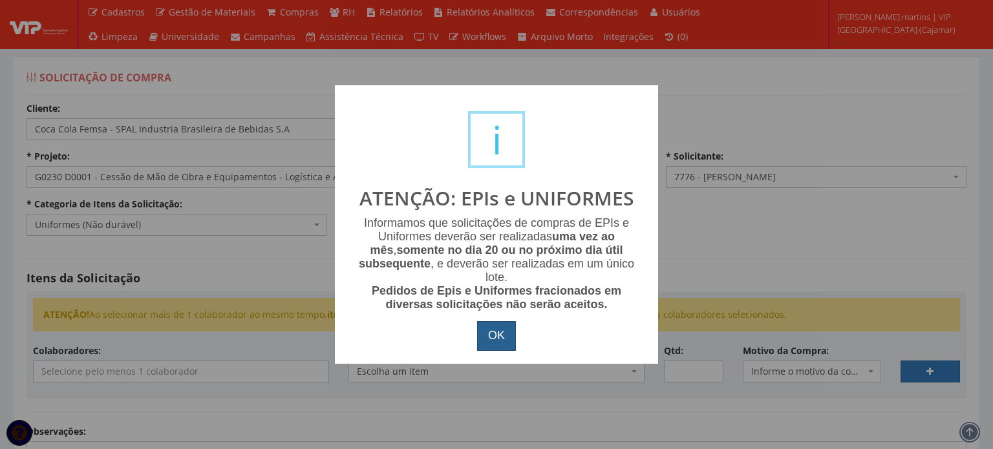
click at [489, 336] on button "OK" at bounding box center [496, 336] width 39 height 30
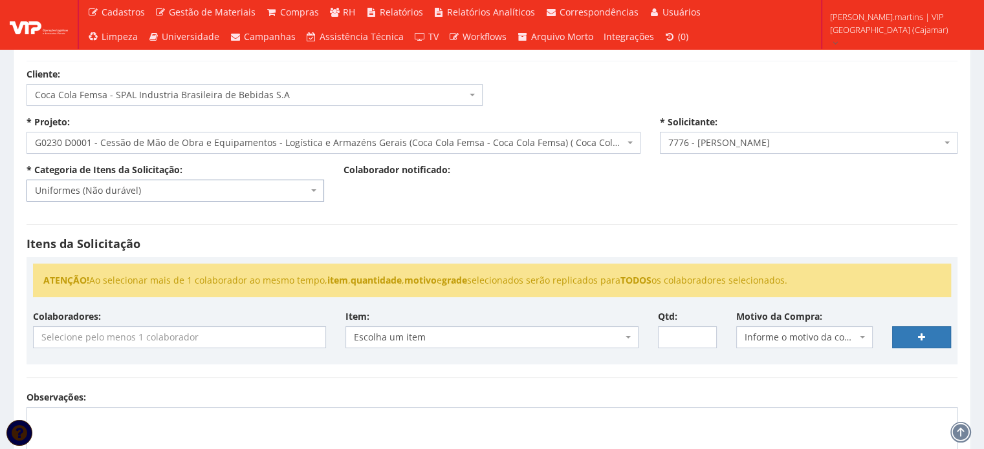
scroll to position [129, 0]
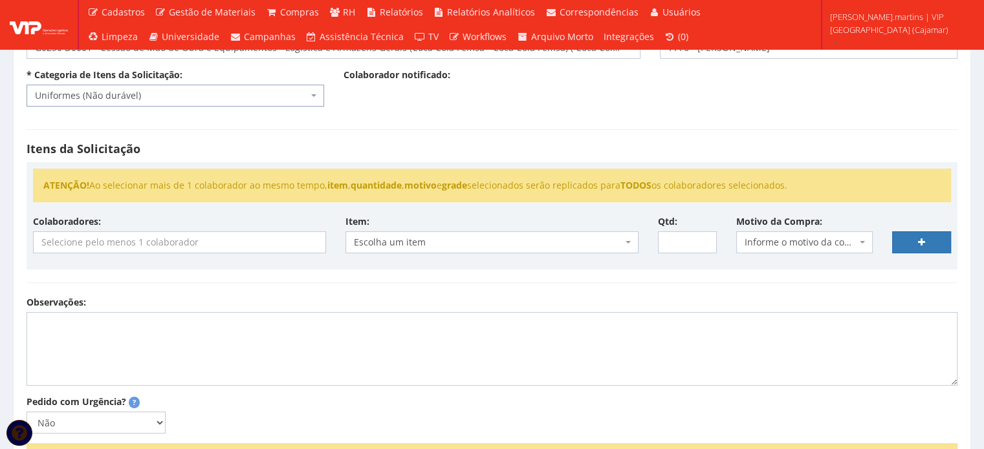
click at [273, 246] on input "search" at bounding box center [180, 242] width 292 height 21
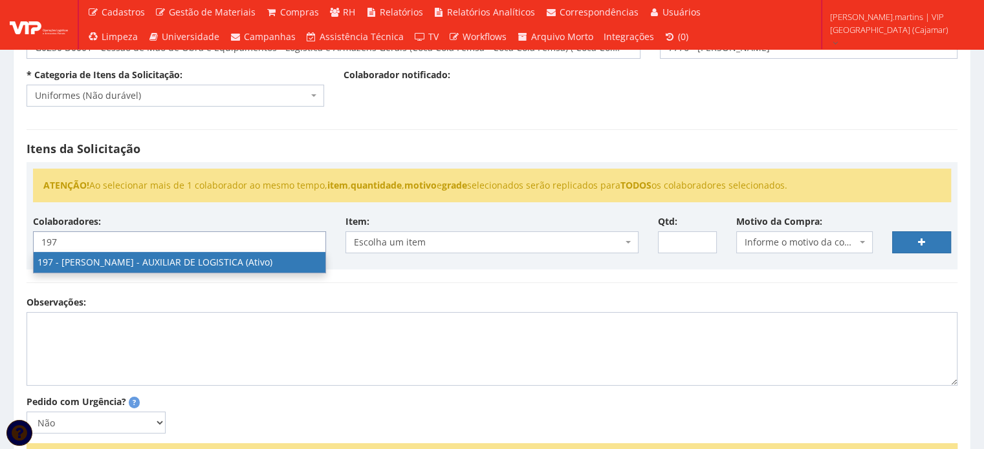
type input "197"
select select "4102"
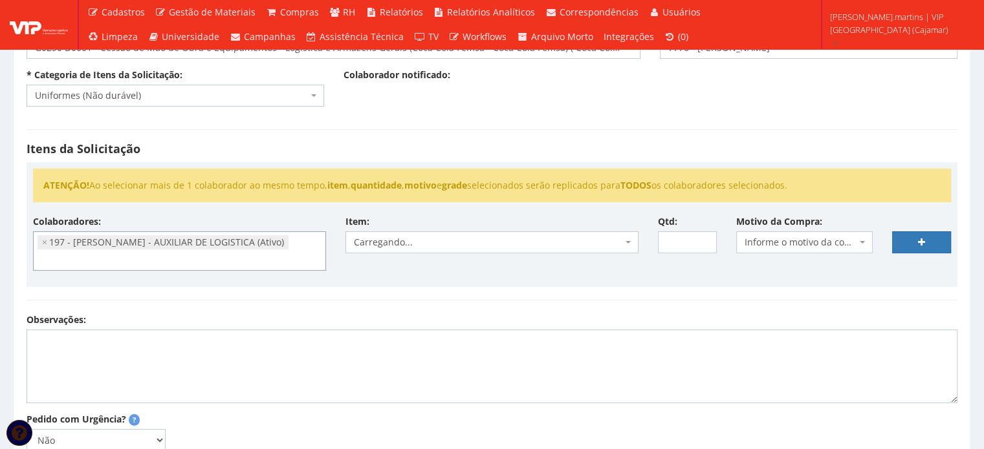
scroll to position [718, 0]
click at [816, 243] on span "Informe o motivo da compra" at bounding box center [800, 242] width 113 height 13
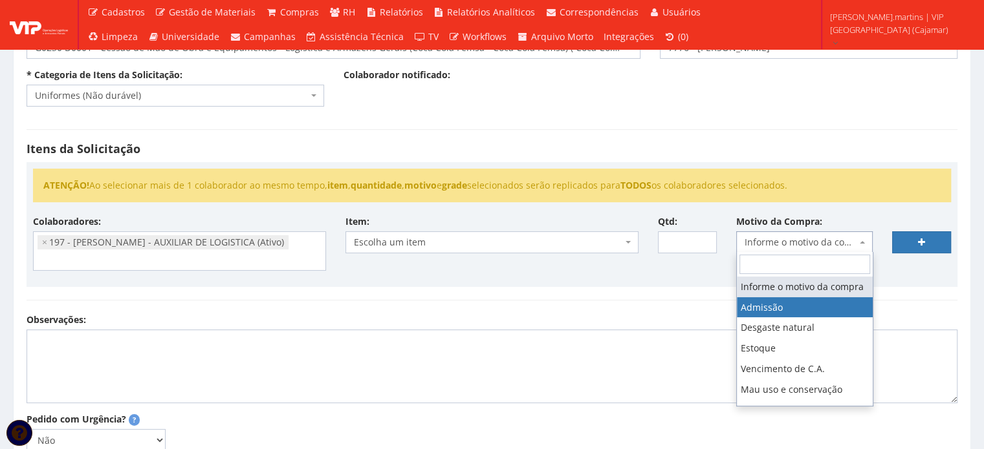
select select "1"
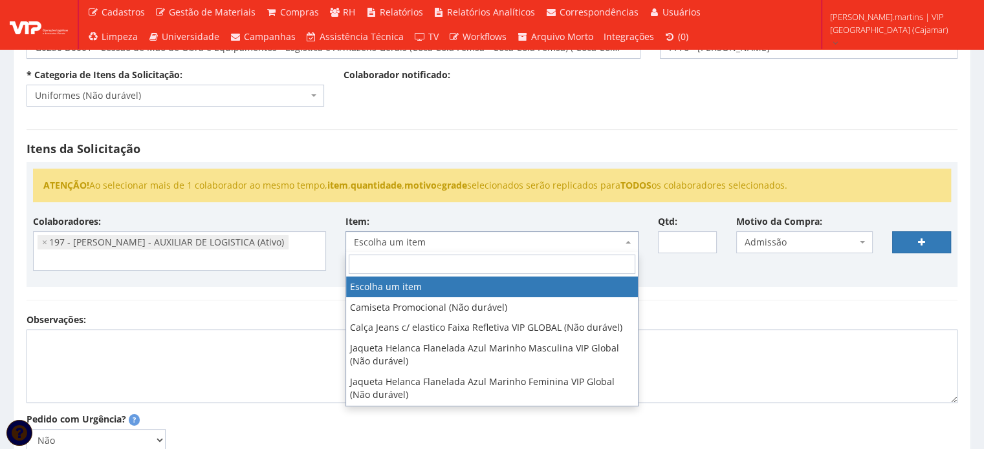
click at [621, 240] on span "Escolha um item" at bounding box center [488, 242] width 268 height 13
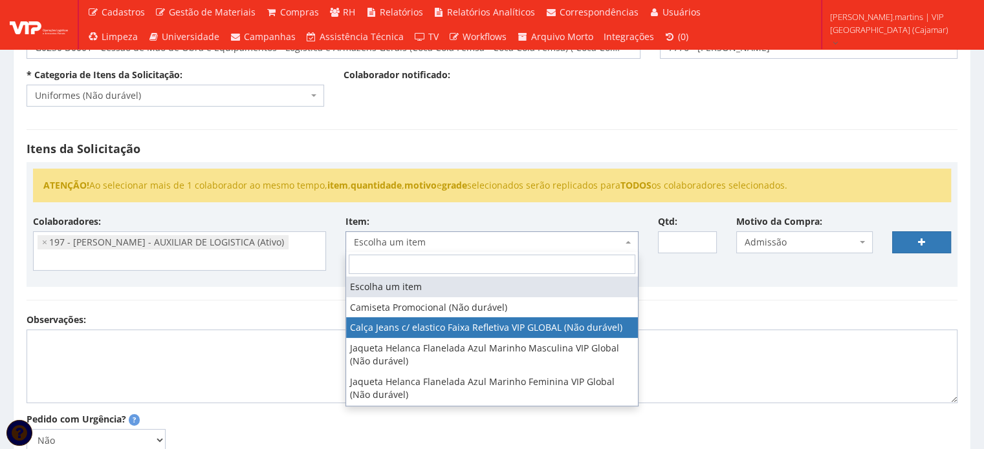
select select "2326"
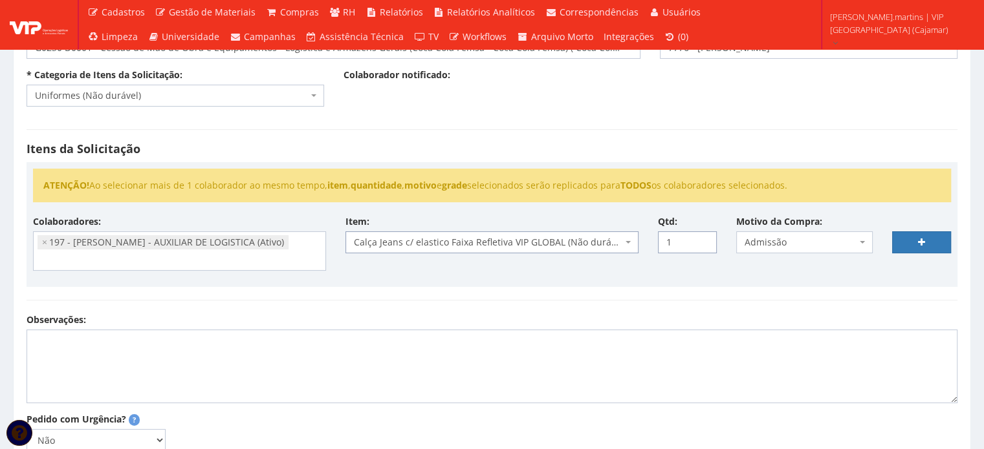
click at [701, 237] on input "1" at bounding box center [687, 243] width 59 height 22
type input "2"
click at [701, 237] on input "2" at bounding box center [687, 243] width 59 height 22
click at [929, 237] on link at bounding box center [921, 243] width 59 height 22
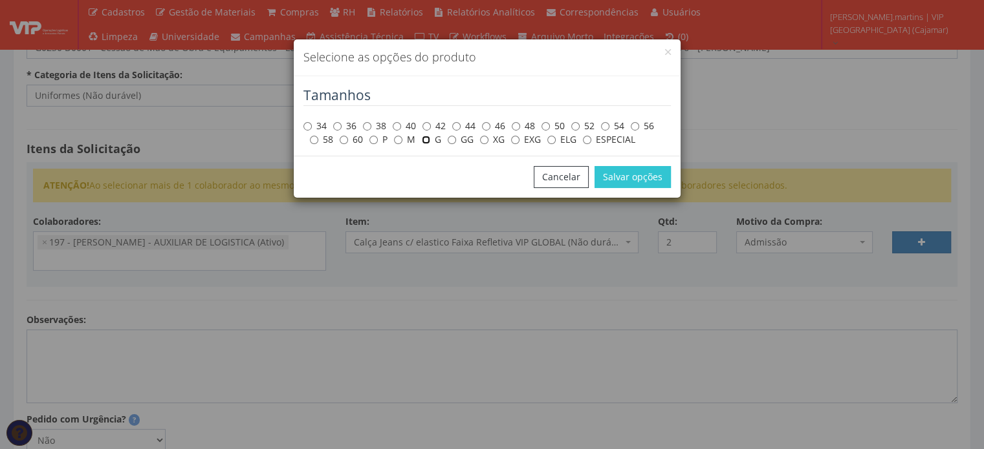
click at [427, 141] on input "G" at bounding box center [426, 140] width 8 height 8
radio input "true"
click at [621, 177] on button "Salvar opções" at bounding box center [632, 177] width 76 height 22
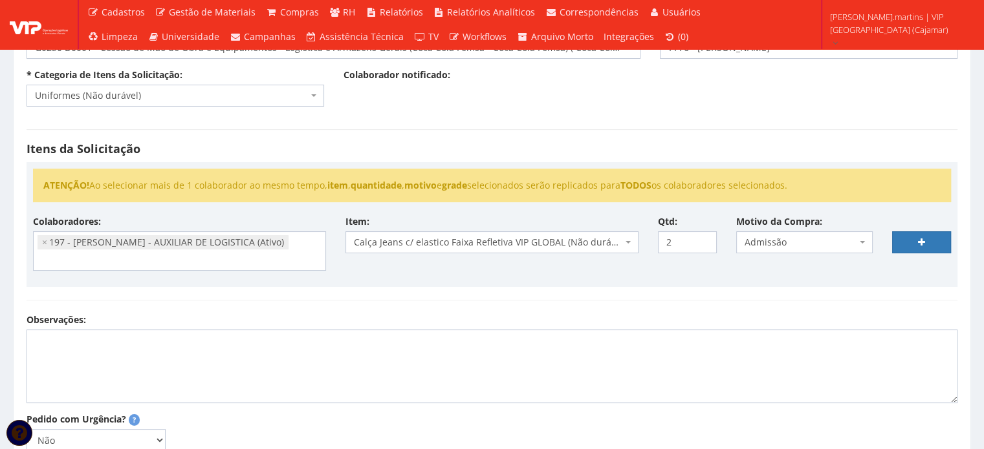
select select
type input "0"
select select
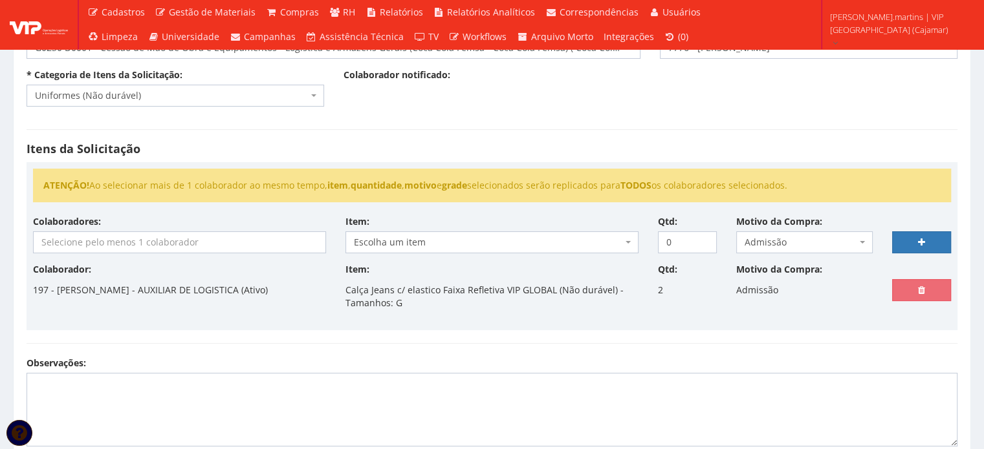
click at [182, 243] on input "search" at bounding box center [180, 242] width 292 height 21
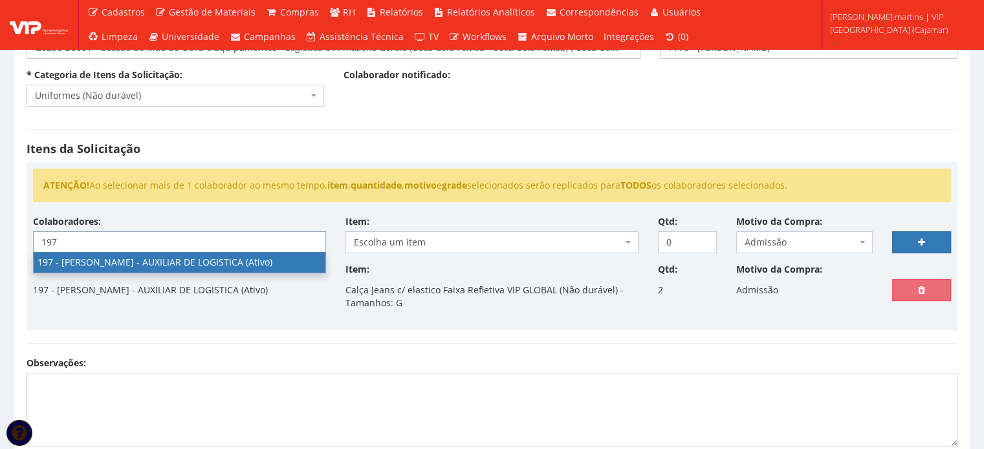
type input "197"
select select "4102"
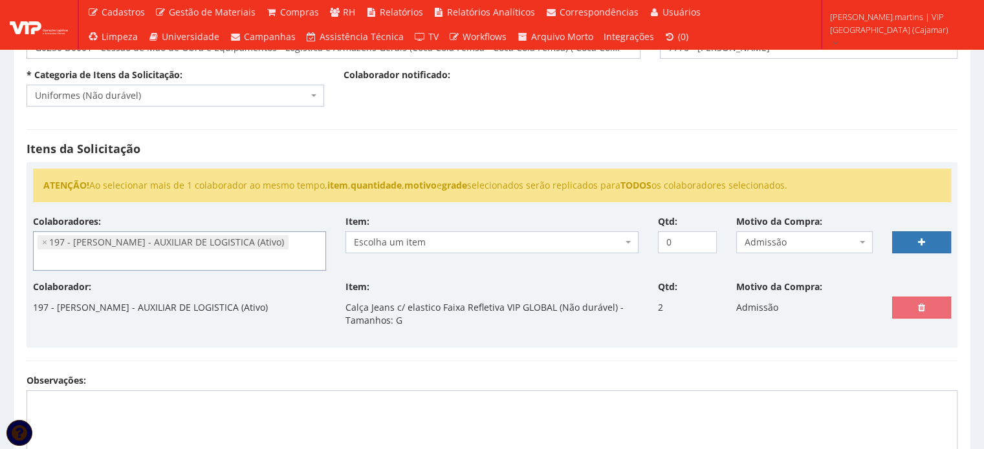
click at [417, 239] on span "Escolha um item" at bounding box center [488, 242] width 268 height 13
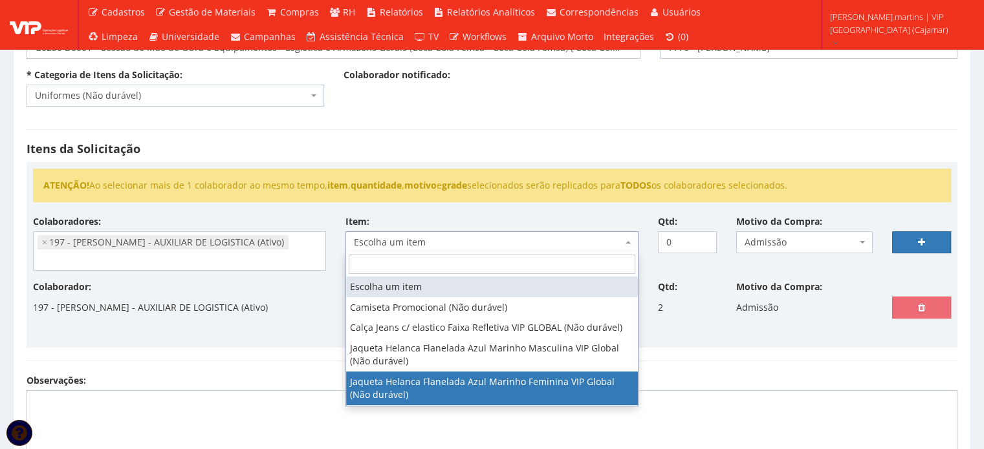
scroll to position [34, 0]
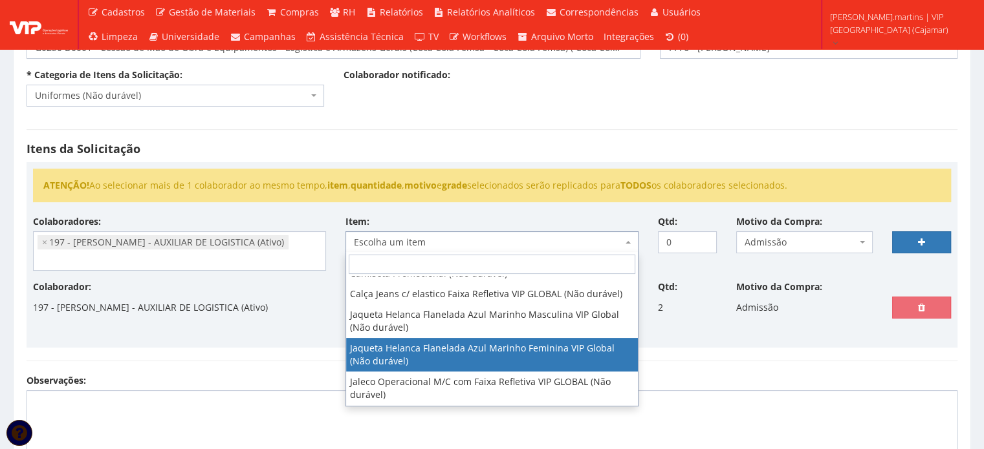
select select "2339"
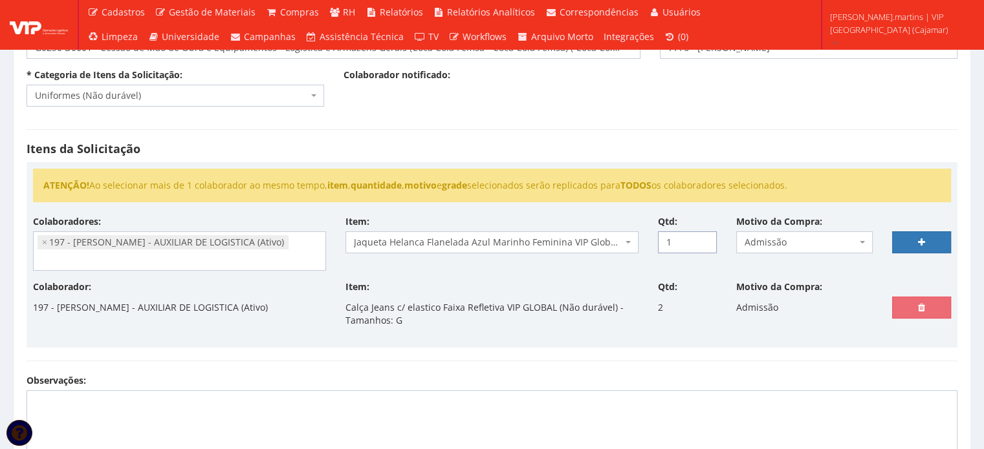
drag, startPoint x: 704, startPoint y: 237, endPoint x: 758, endPoint y: 240, distance: 54.4
type input "1"
click at [704, 237] on input "1" at bounding box center [687, 243] width 59 height 22
click at [911, 239] on link at bounding box center [921, 243] width 59 height 22
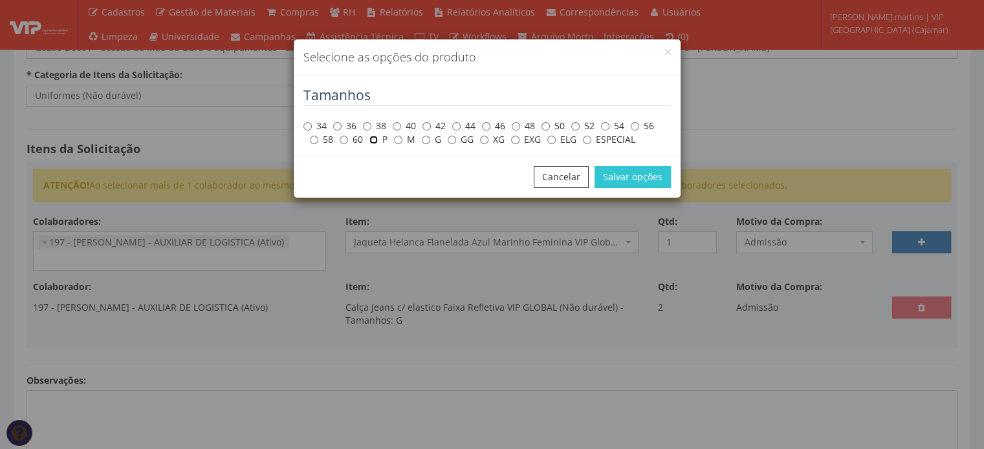
click at [373, 139] on input "P" at bounding box center [373, 140] width 8 height 8
radio input "true"
click at [631, 175] on button "Salvar opções" at bounding box center [632, 177] width 76 height 22
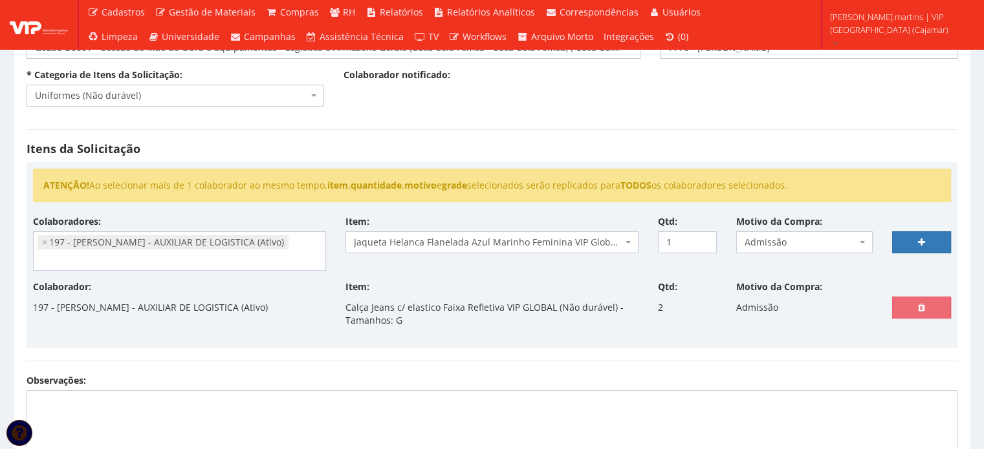
select select
type input "0"
select select
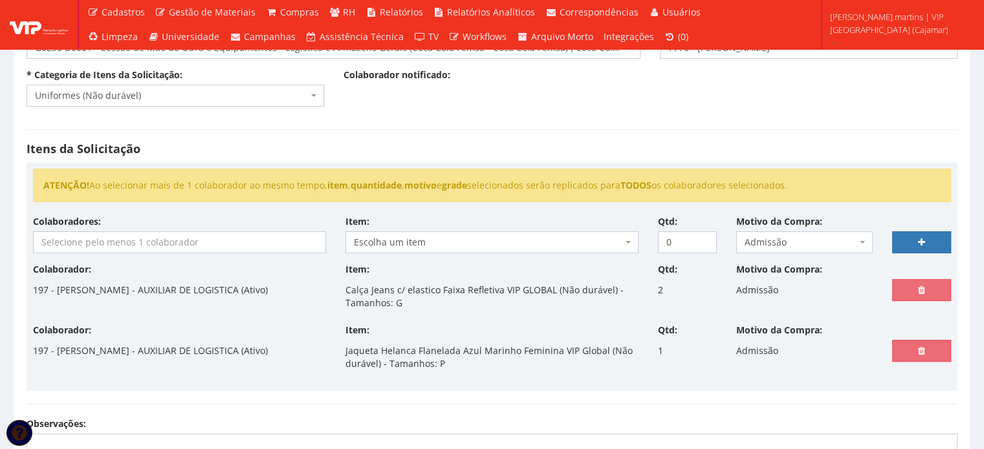
click at [217, 237] on input "search" at bounding box center [180, 242] width 292 height 21
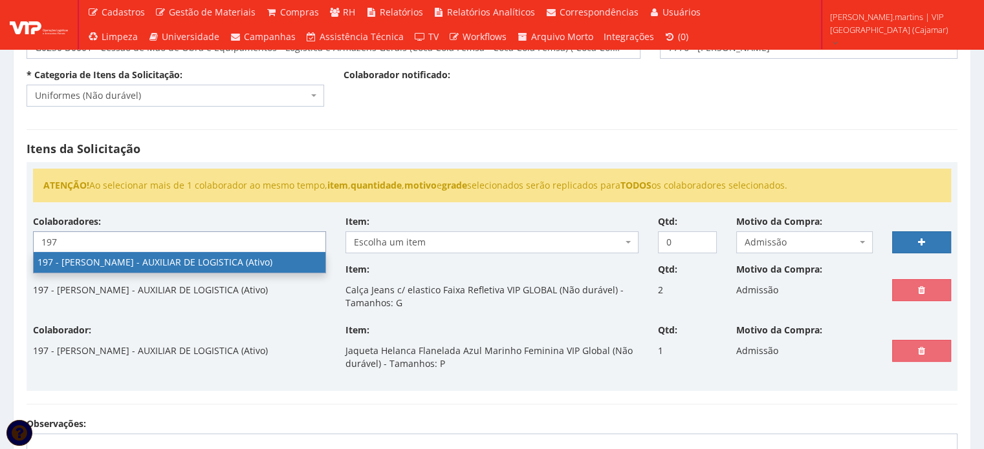
type input "197"
select select "4102"
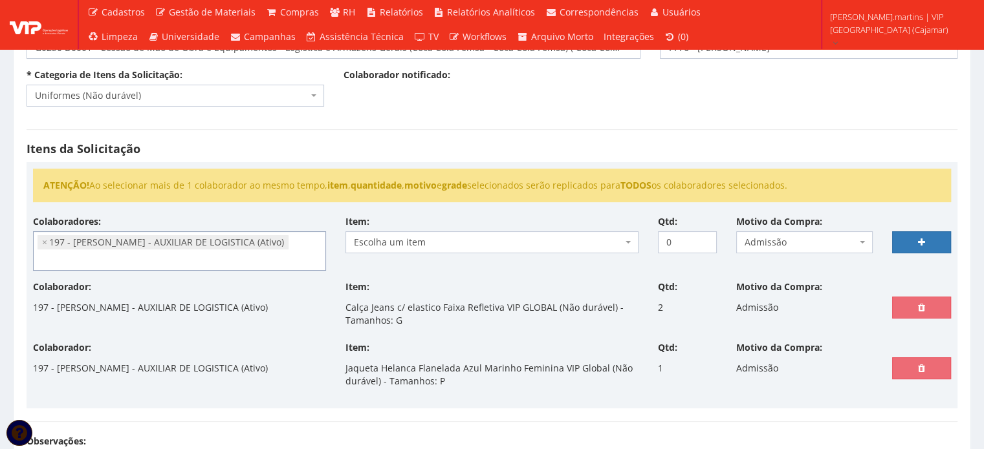
click at [422, 241] on span "Escolha um item" at bounding box center [488, 242] width 268 height 13
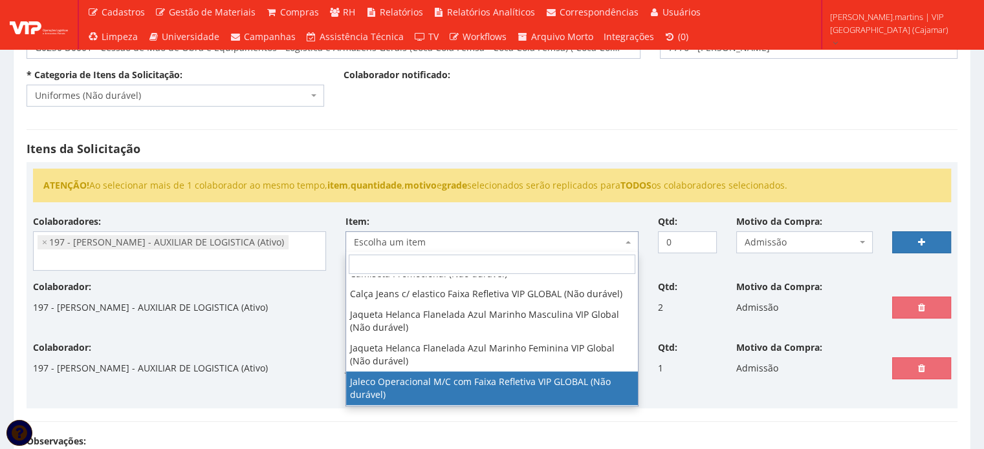
select select "2376"
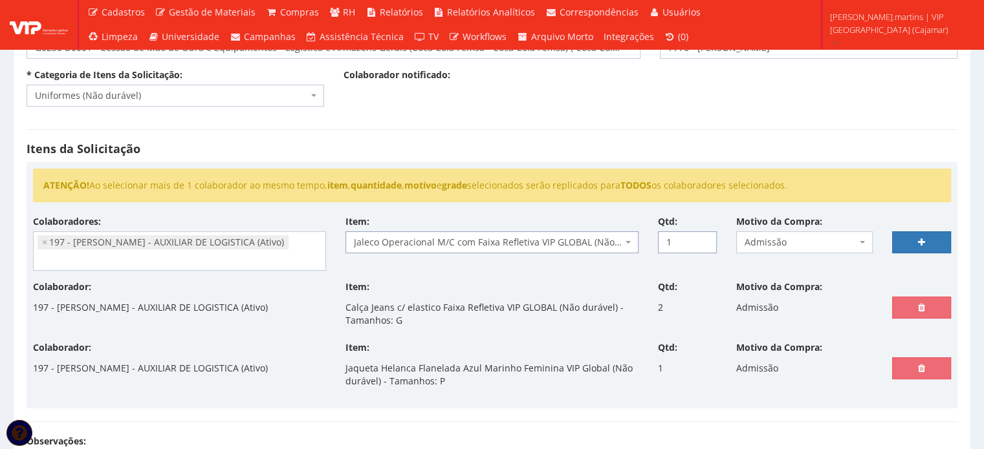
click at [704, 235] on input "1" at bounding box center [687, 243] width 59 height 22
type input "2"
click at [704, 235] on input "2" at bounding box center [687, 243] width 59 height 22
click at [909, 240] on link at bounding box center [921, 243] width 59 height 22
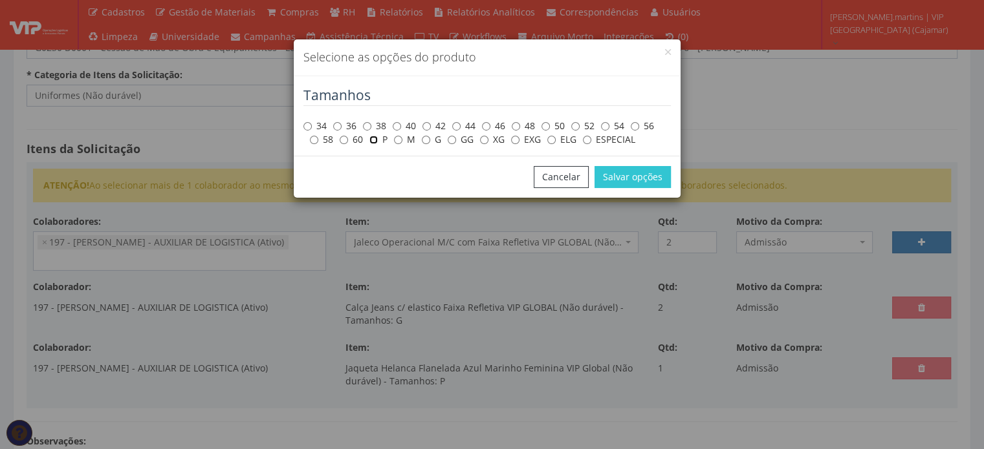
click at [371, 139] on input "P" at bounding box center [373, 140] width 8 height 8
radio input "true"
click at [639, 177] on button "Salvar opções" at bounding box center [632, 177] width 76 height 22
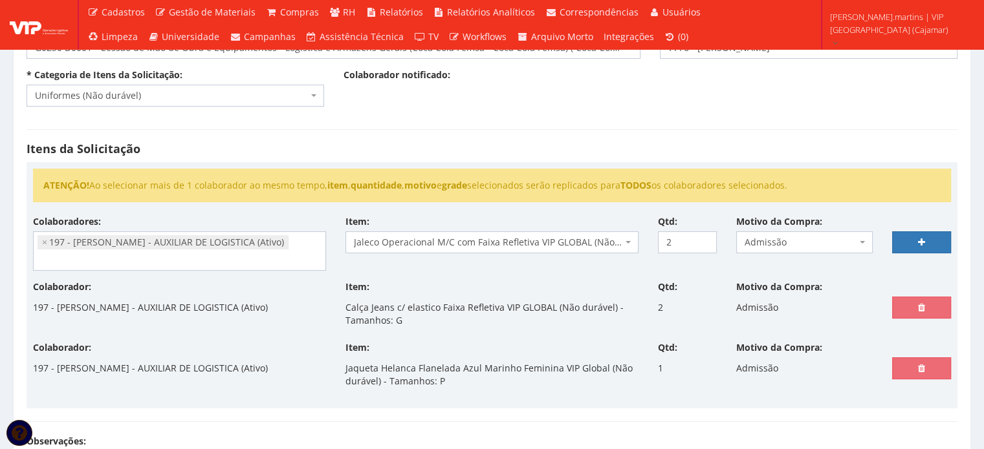
select select
type input "0"
select select
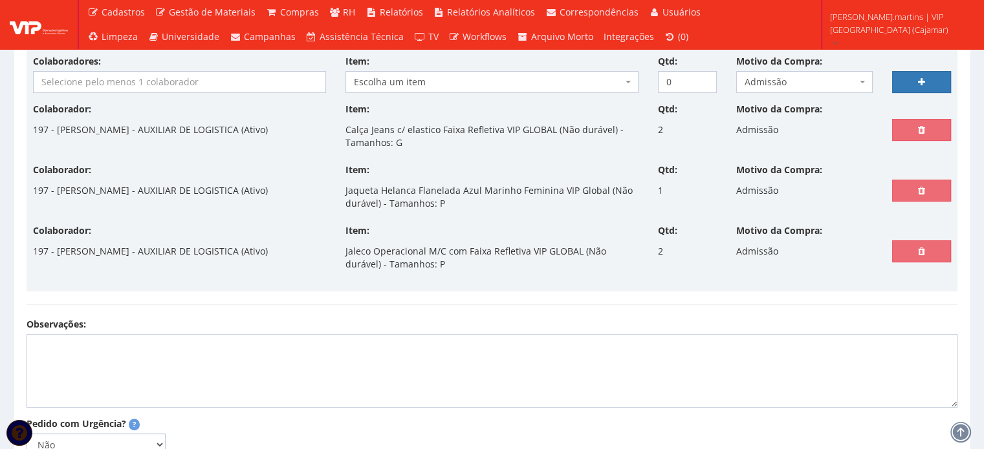
scroll to position [301, 0]
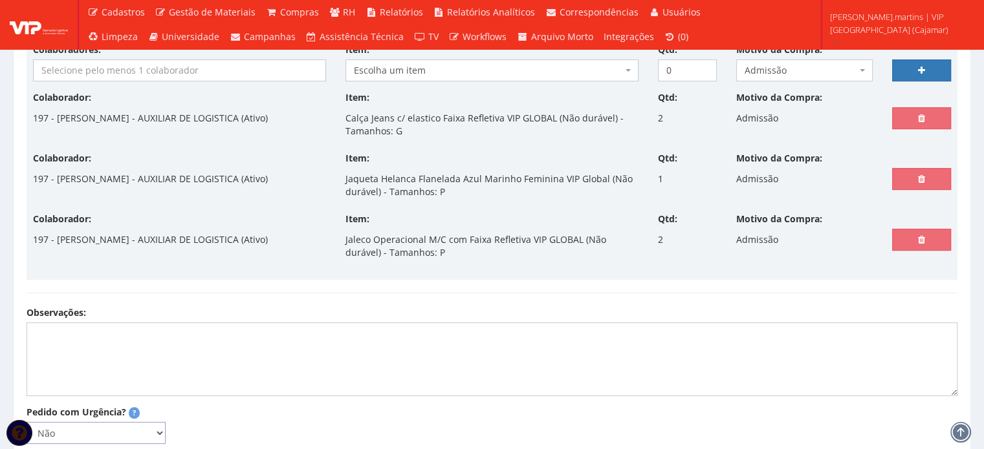
click at [159, 427] on select "Não Sim" at bounding box center [96, 433] width 139 height 22
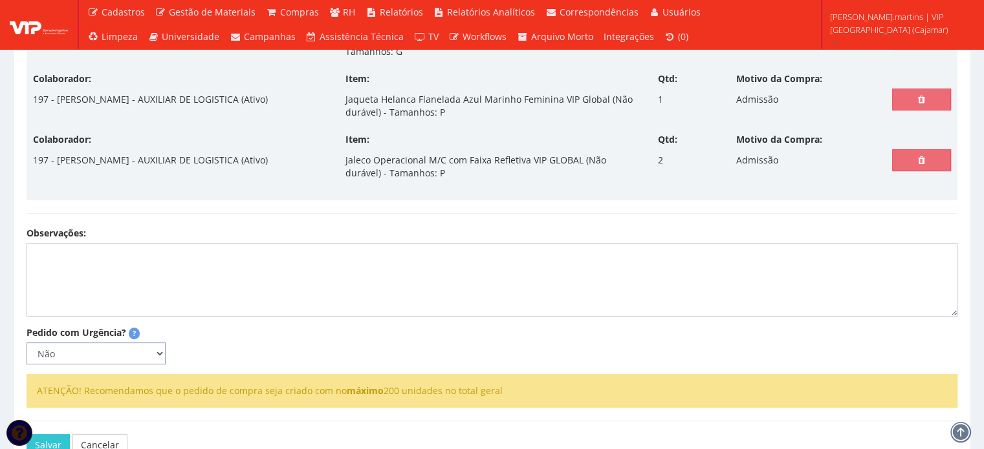
scroll to position [431, 0]
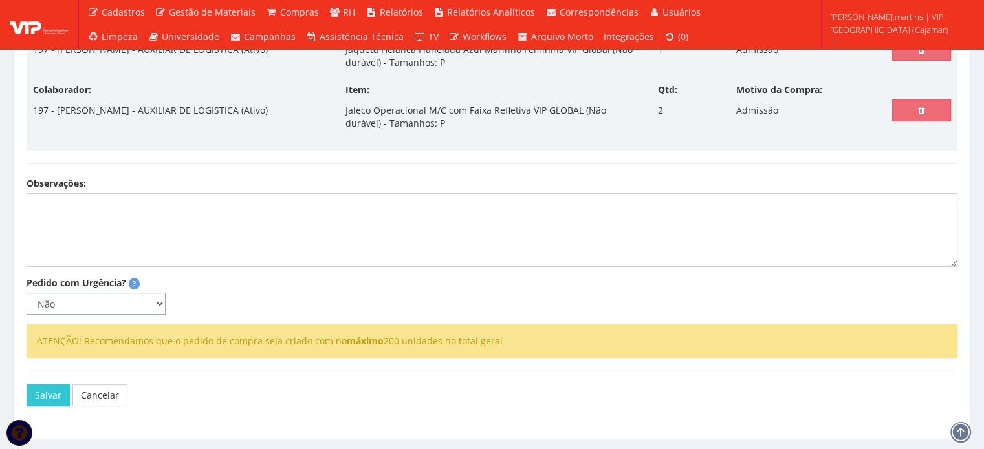
click at [153, 301] on select "Não Sim" at bounding box center [96, 304] width 139 height 22
select select "1"
click at [27, 293] on select "Não Sim" at bounding box center [96, 304] width 139 height 22
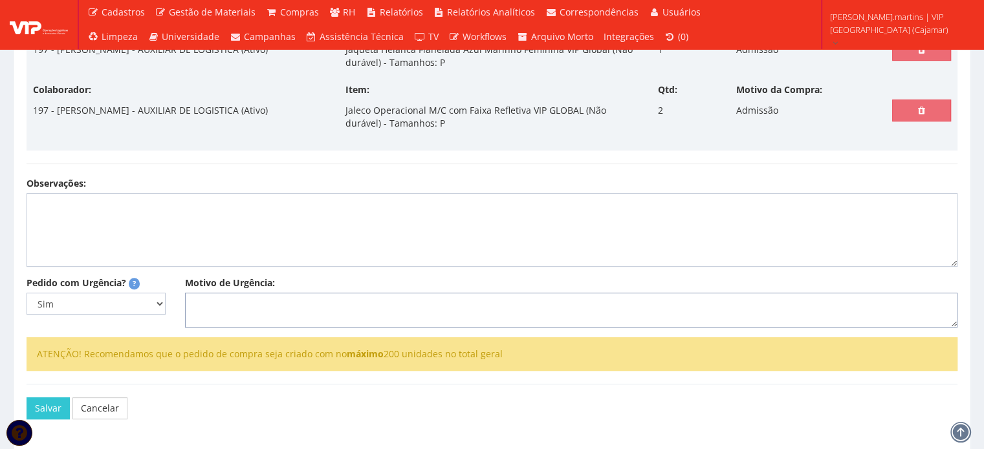
click at [239, 313] on textarea "Motivo de Urgência:" at bounding box center [571, 310] width 772 height 35
type textarea "Admissão"
click at [50, 404] on button "Salvar" at bounding box center [48, 409] width 43 height 22
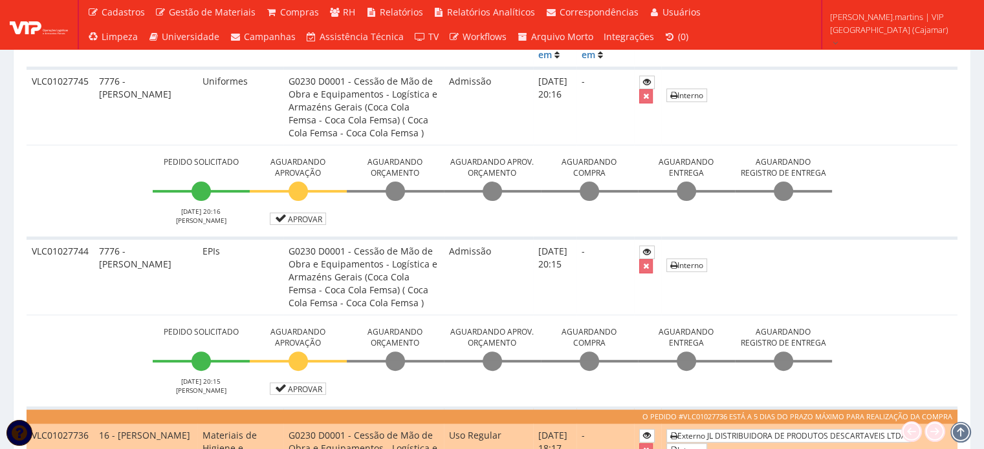
scroll to position [474, 0]
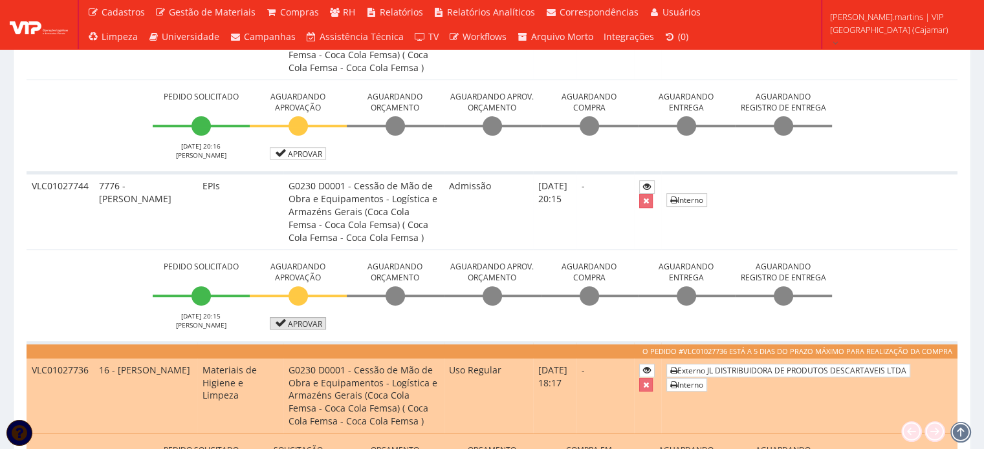
click at [309, 323] on link "Aprovar" at bounding box center [298, 324] width 57 height 12
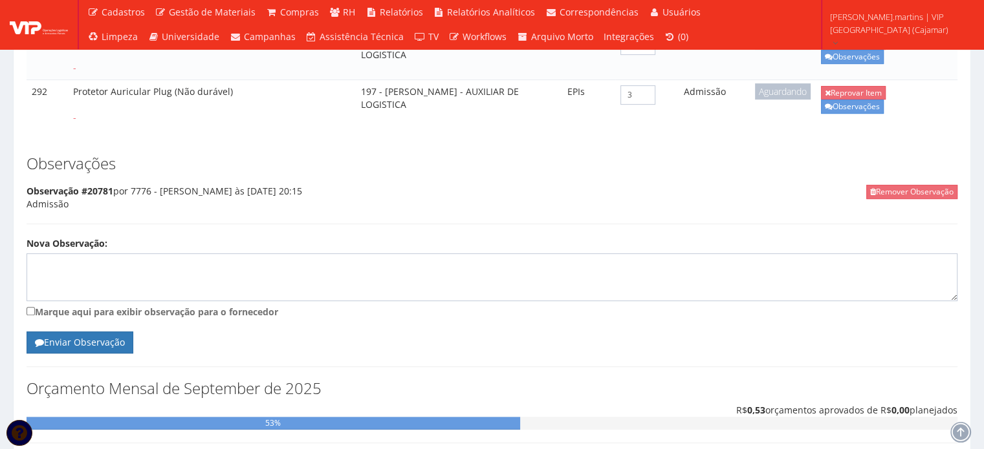
scroll to position [647, 0]
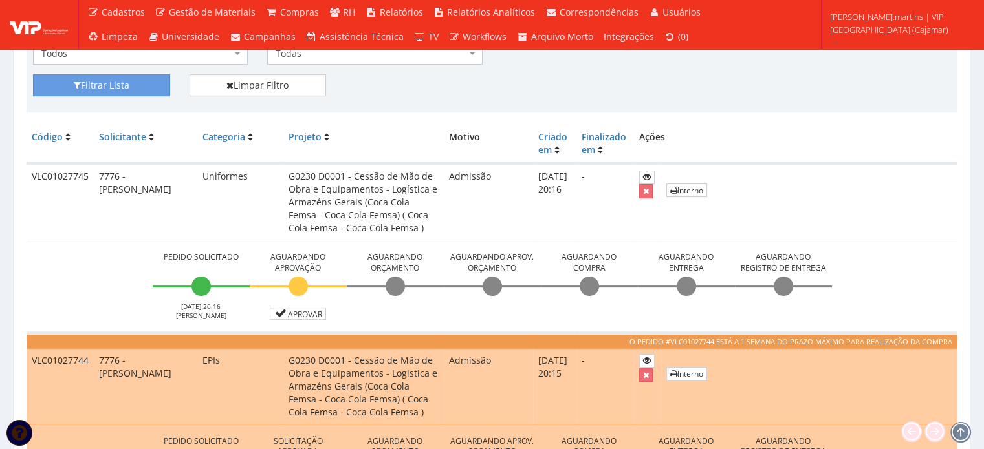
scroll to position [388, 0]
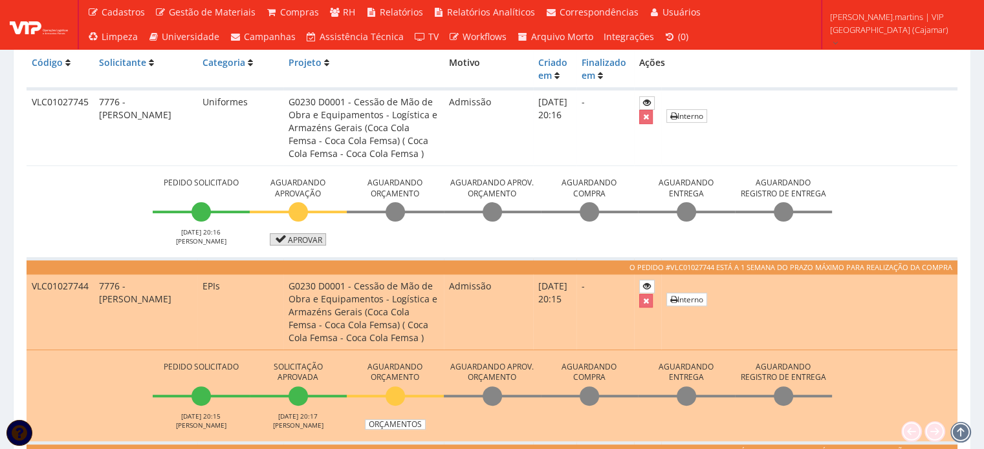
click at [317, 235] on link "Aprovar" at bounding box center [298, 239] width 57 height 12
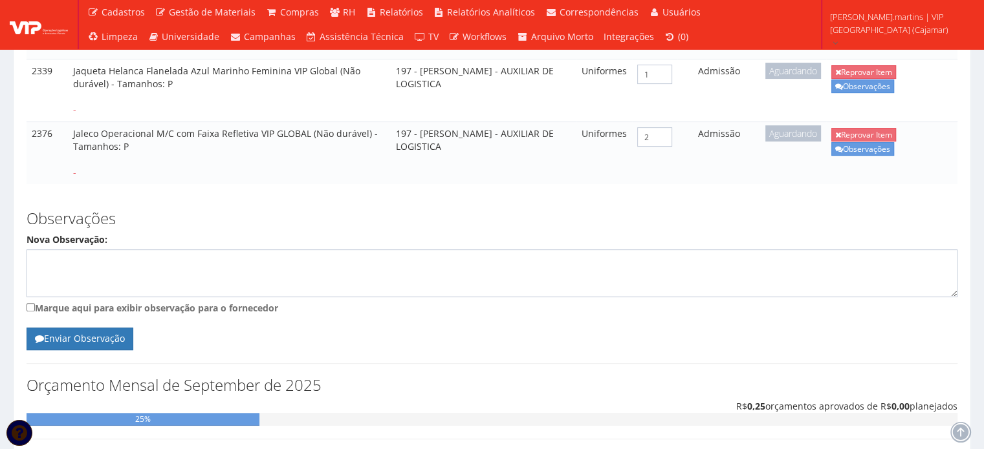
scroll to position [499, 0]
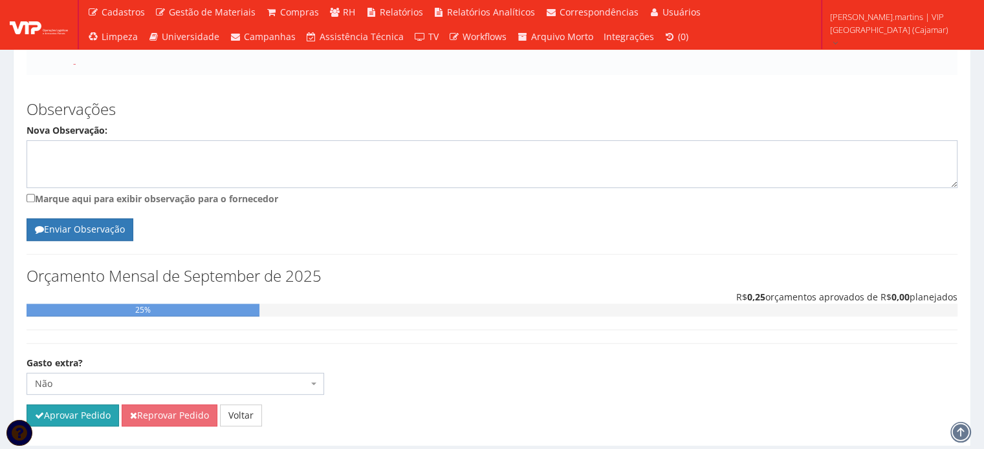
click at [72, 405] on button "Aprovar Pedido" at bounding box center [73, 416] width 92 height 22
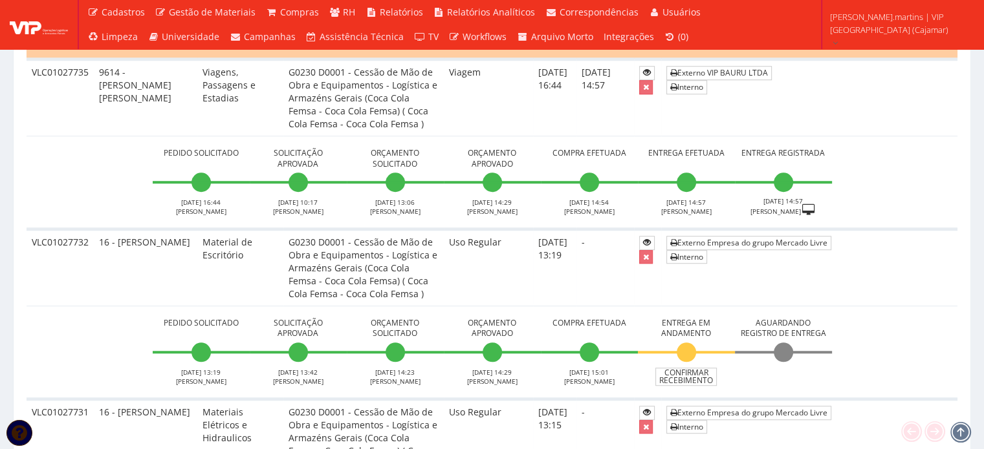
scroll to position [1035, 0]
